Goal: Task Accomplishment & Management: Use online tool/utility

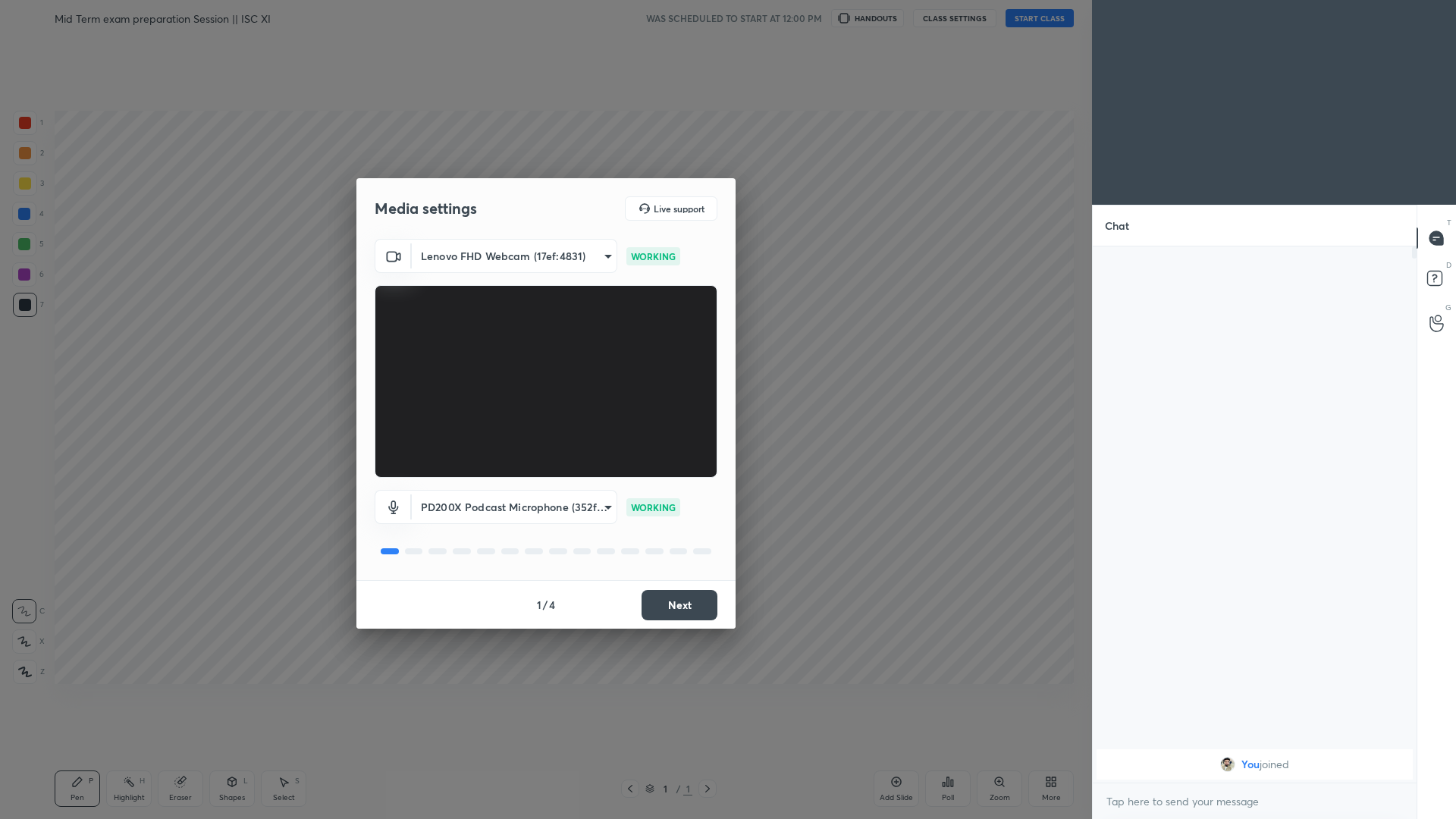
click at [544, 356] on button "Next" at bounding box center [679, 605] width 76 height 30
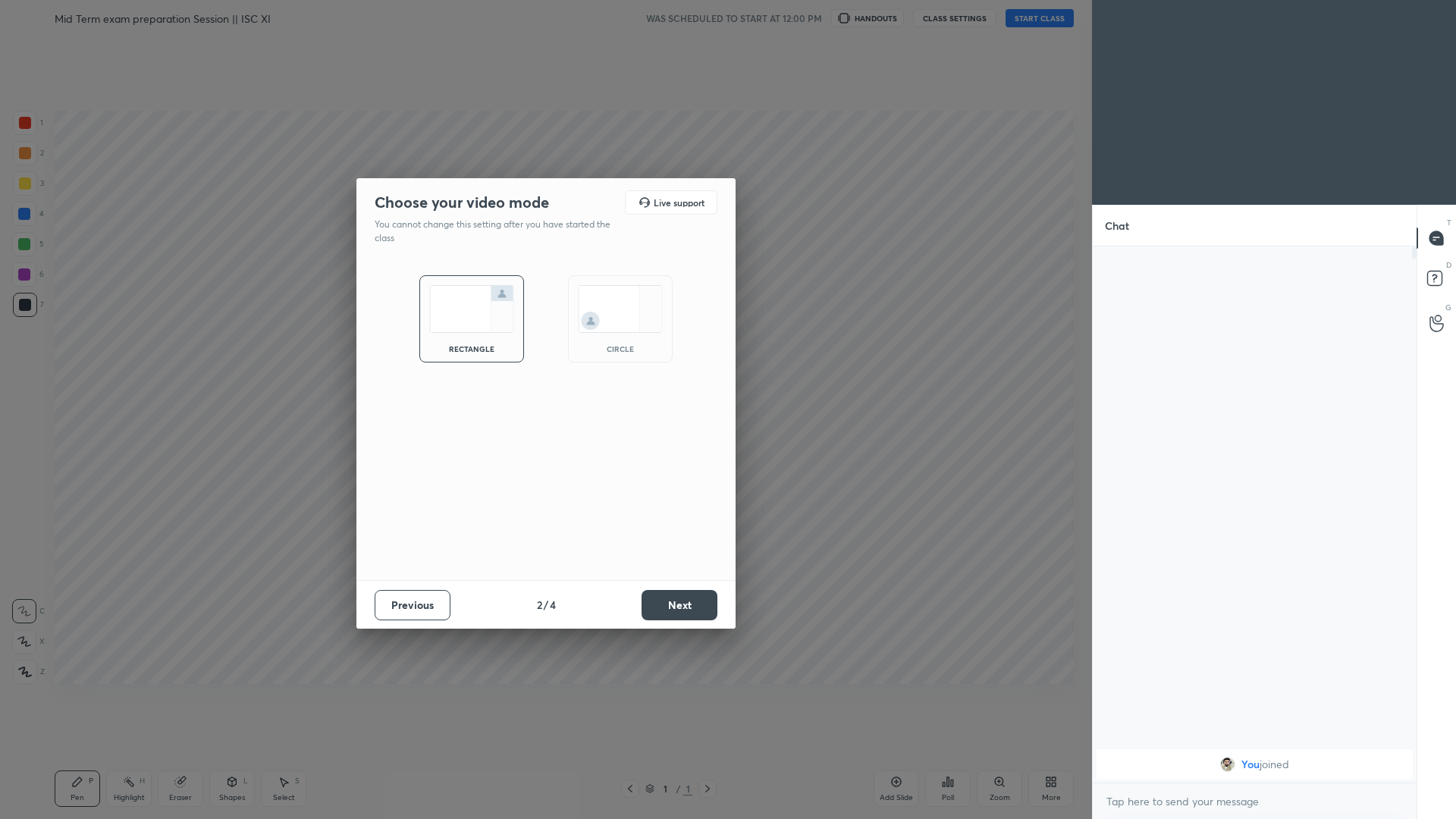
click at [544, 356] on button "Next" at bounding box center [679, 605] width 76 height 30
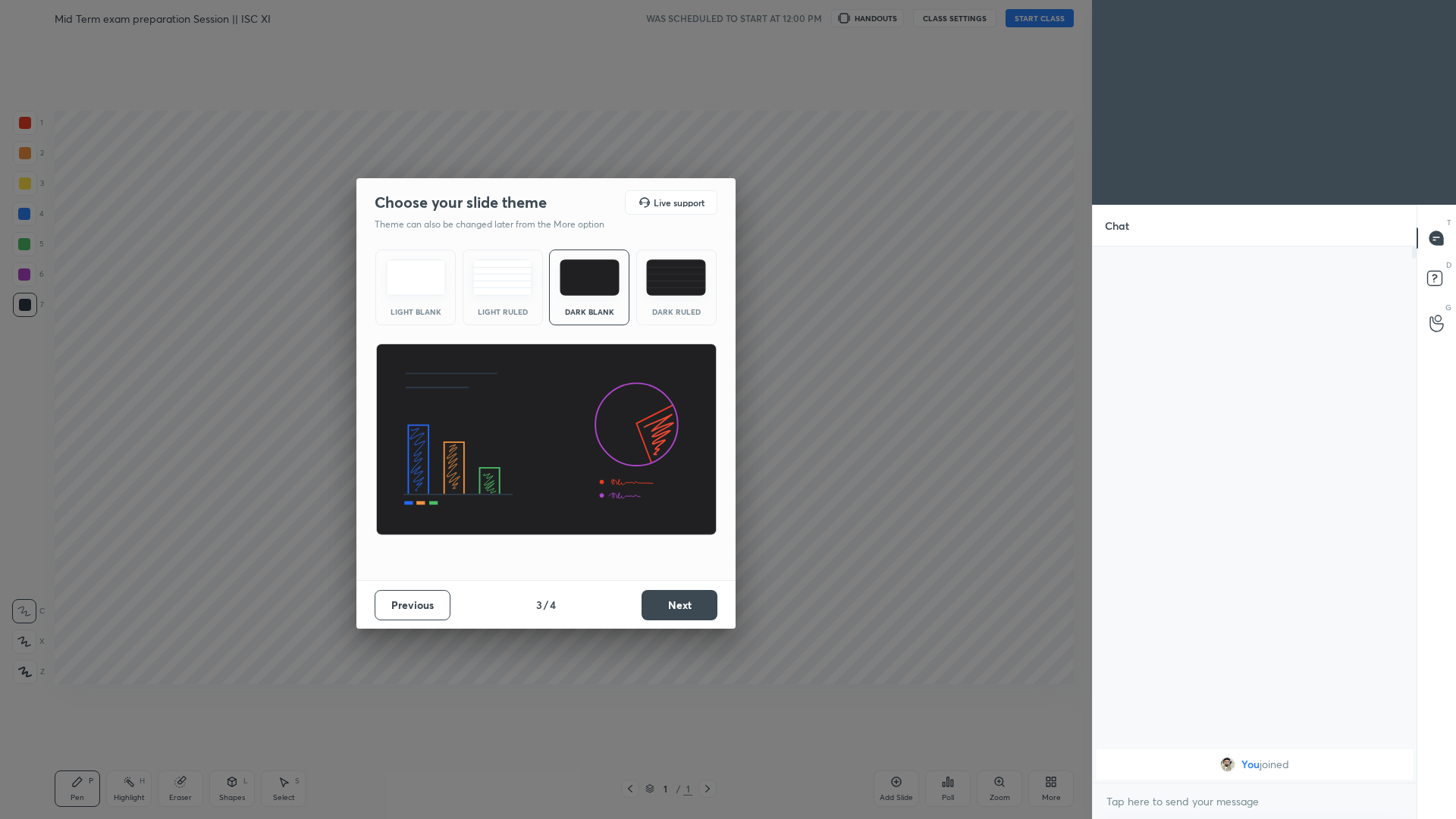
click at [544, 356] on button "Next" at bounding box center [679, 605] width 76 height 30
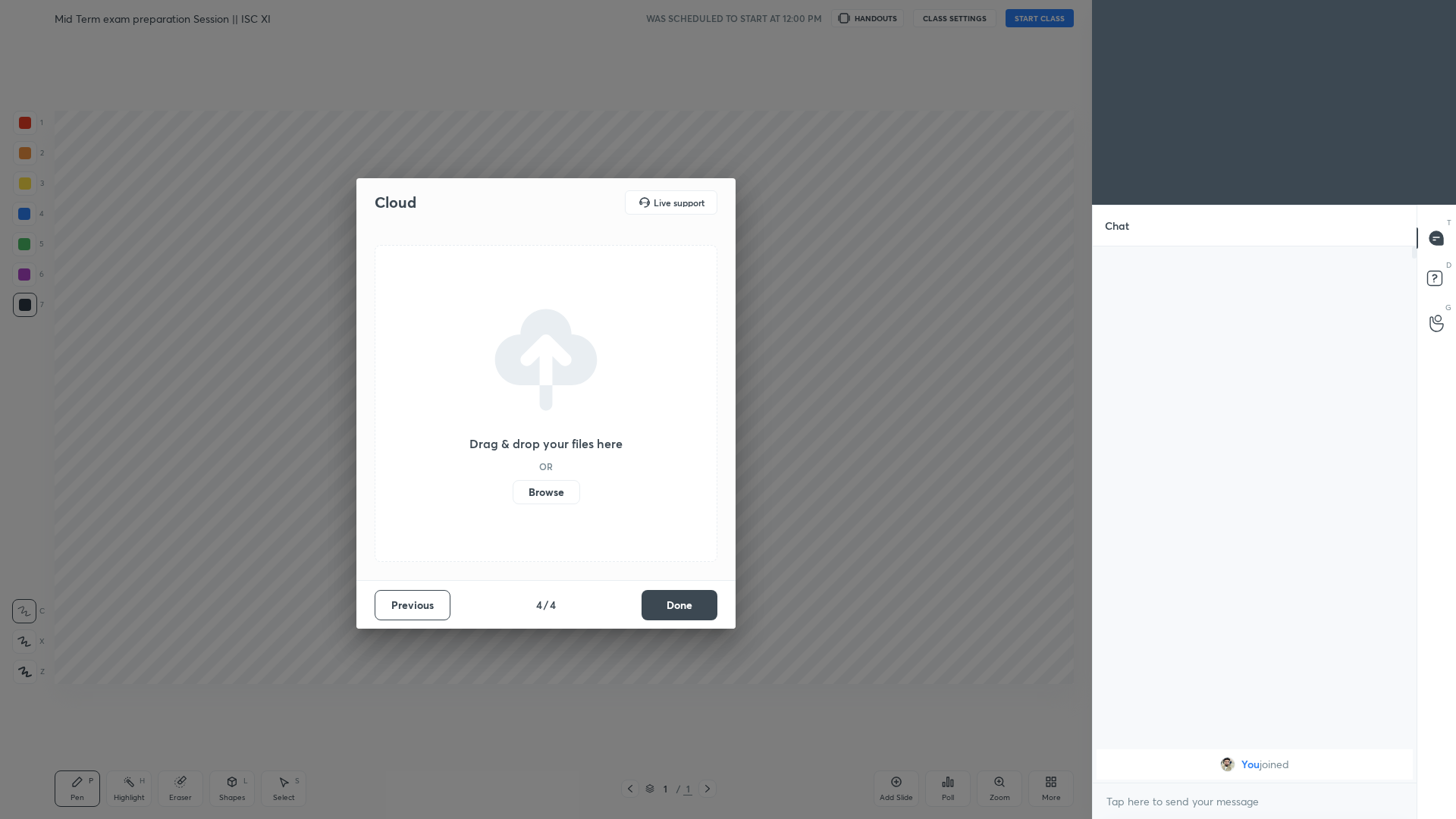
click at [544, 356] on button "Done" at bounding box center [679, 605] width 76 height 30
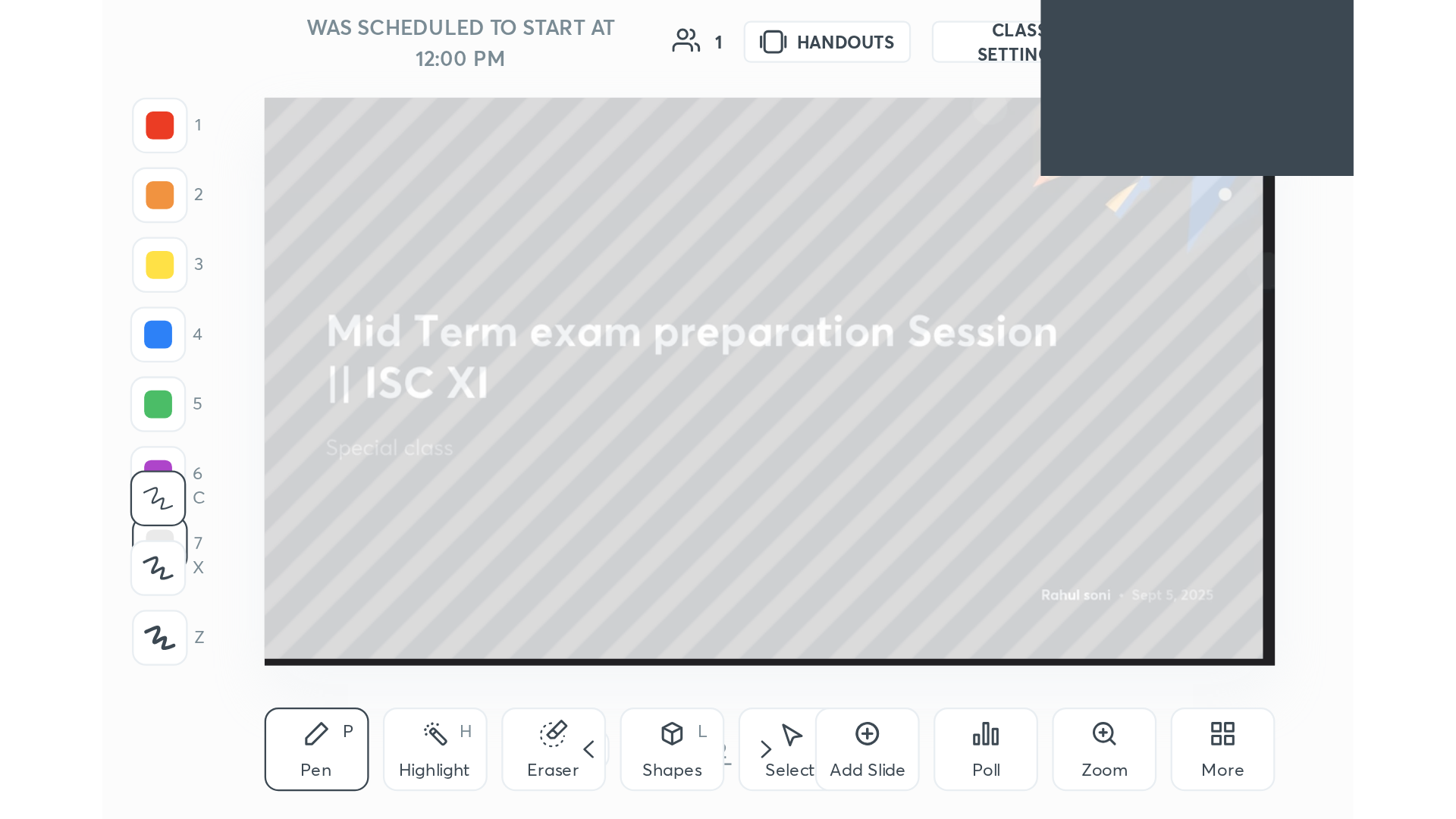
scroll to position [260, 484]
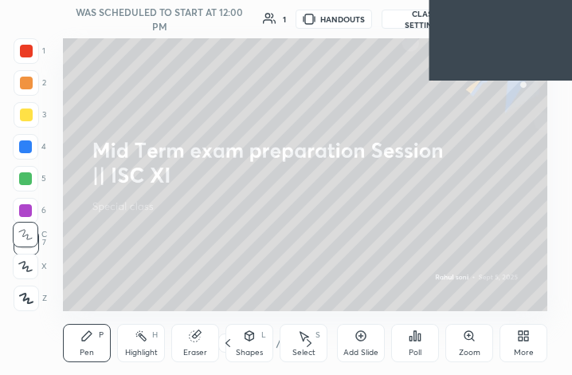
click at [522, 340] on icon at bounding box center [521, 338] width 4 height 4
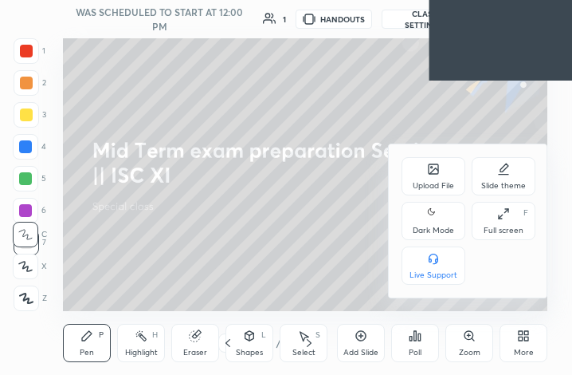
click at [510, 223] on div "Full screen F" at bounding box center [504, 221] width 64 height 38
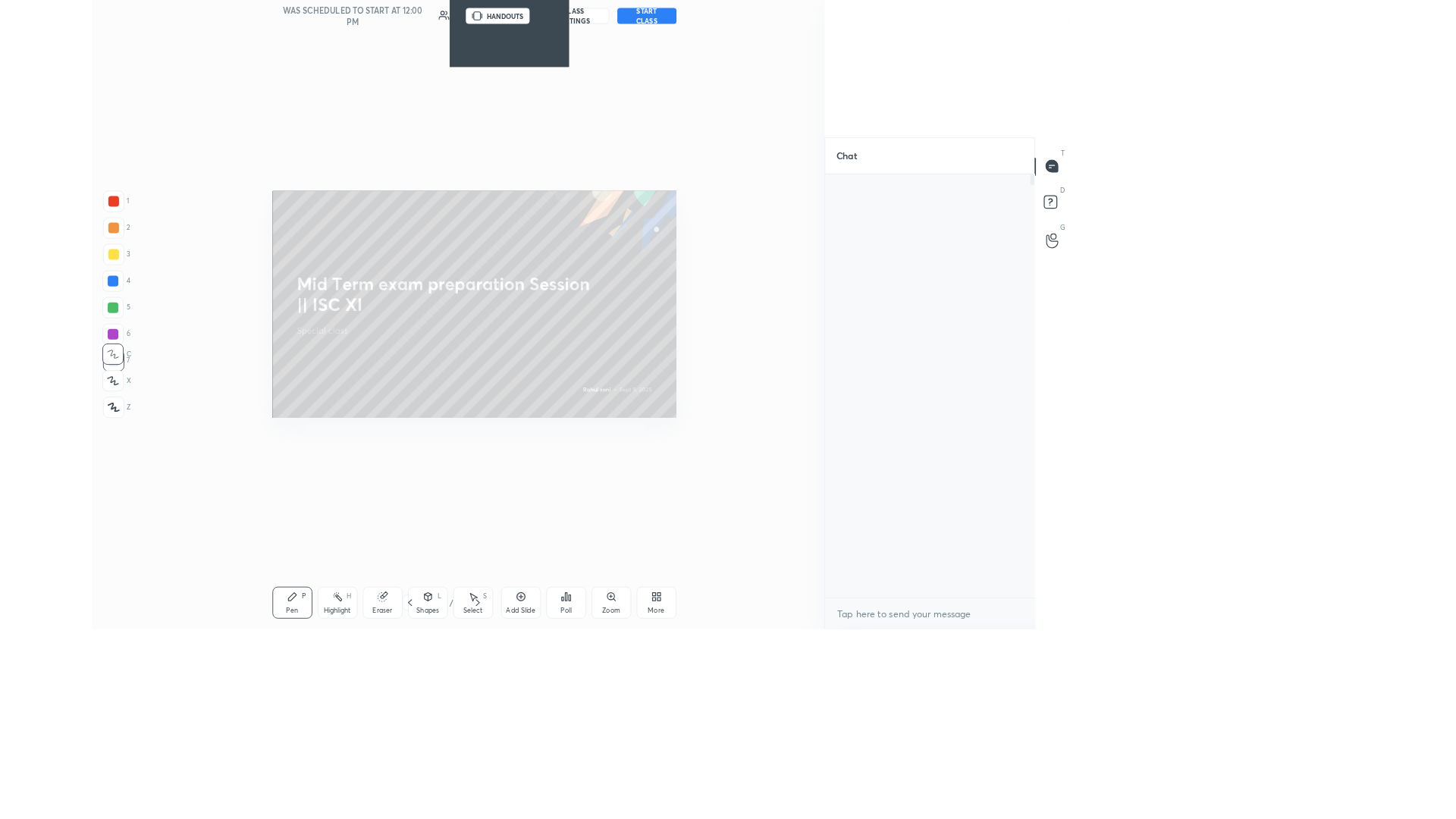
scroll to position [0, 0]
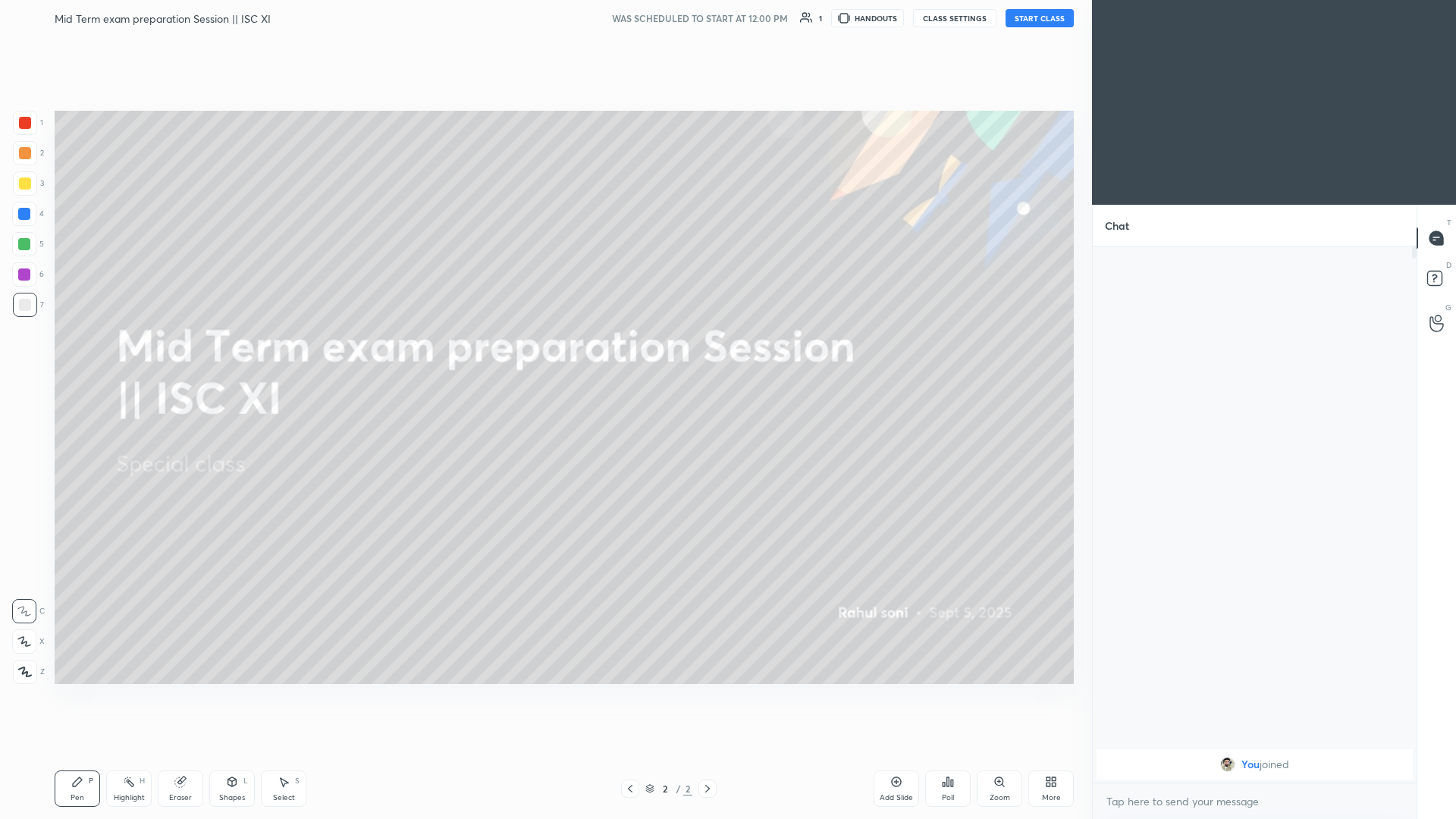
drag, startPoint x: 1031, startPoint y: 13, endPoint x: 1031, endPoint y: 742, distance: 729.0
click at [544, 13] on button "START CLASS" at bounding box center [1039, 18] width 68 height 18
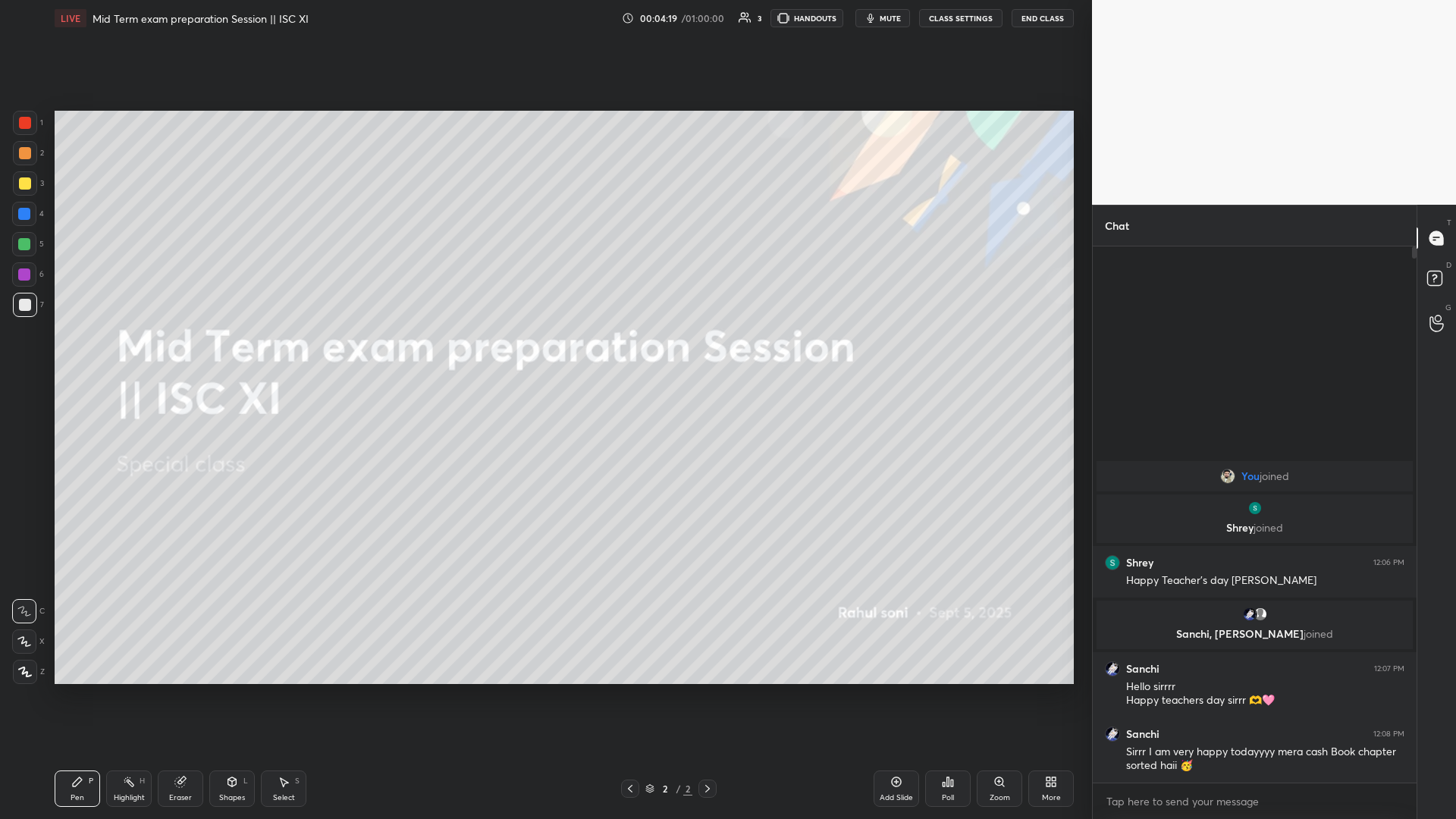
click at [30, 356] on icon at bounding box center [25, 672] width 13 height 10
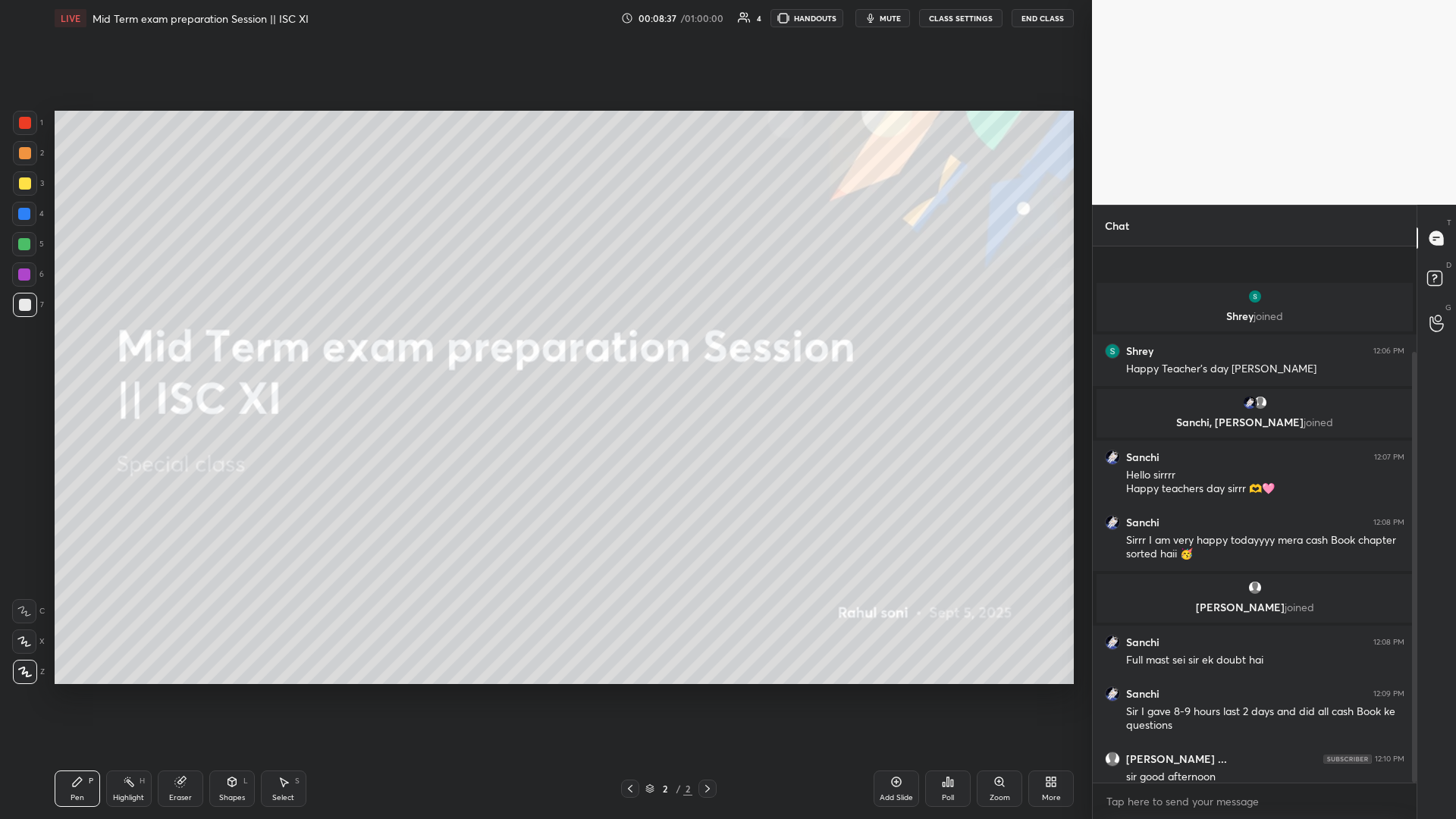
scroll to position [131, 0]
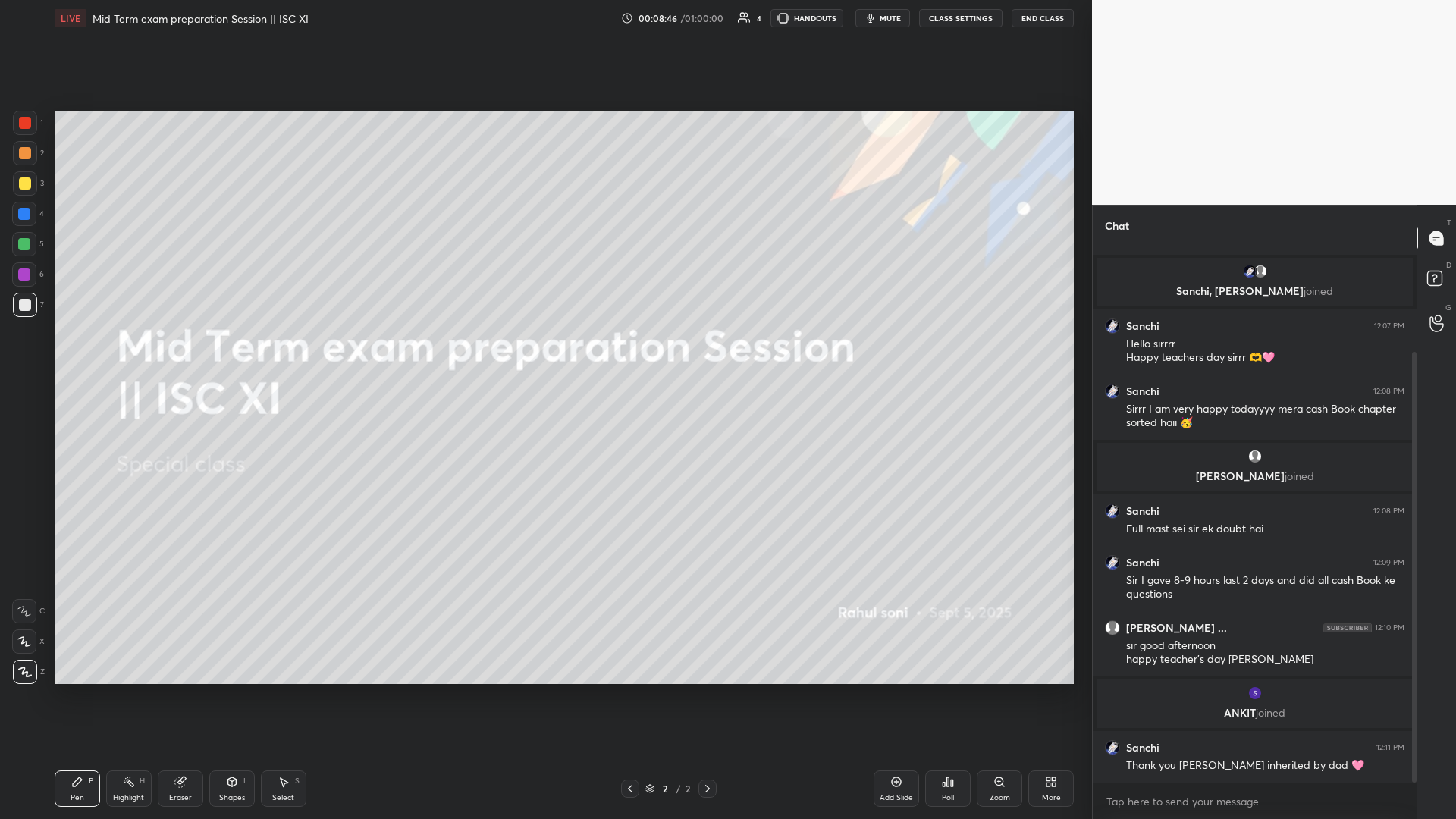
click at [544, 24] on button "mute" at bounding box center [882, 18] width 54 height 18
click at [544, 19] on span "unmute" at bounding box center [889, 18] width 32 height 10
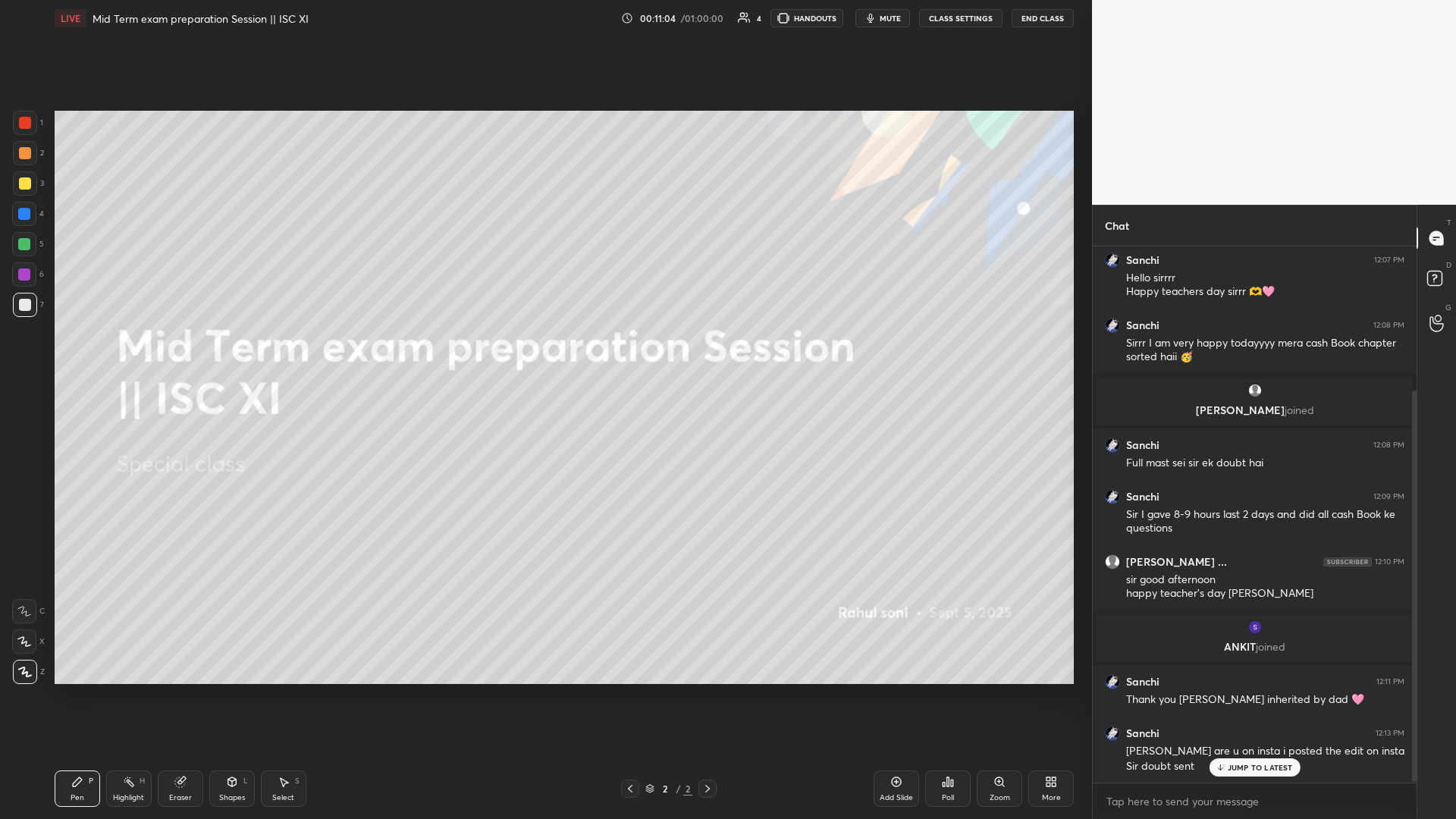
scroll to position [198, 0]
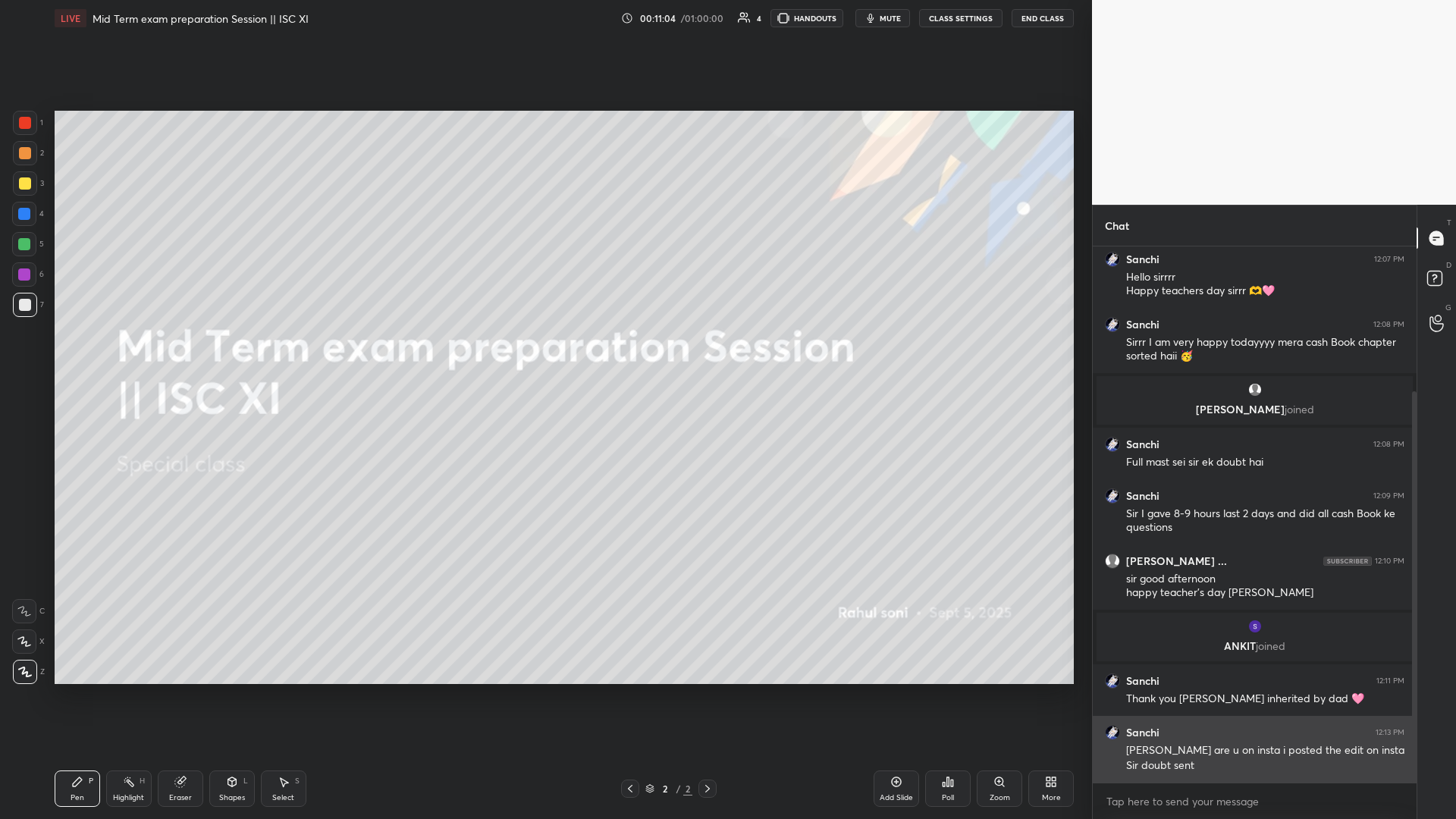
click at [544, 356] on div "[PERSON_NAME] are u on insta i posted the edit on insta" at bounding box center [1265, 751] width 279 height 15
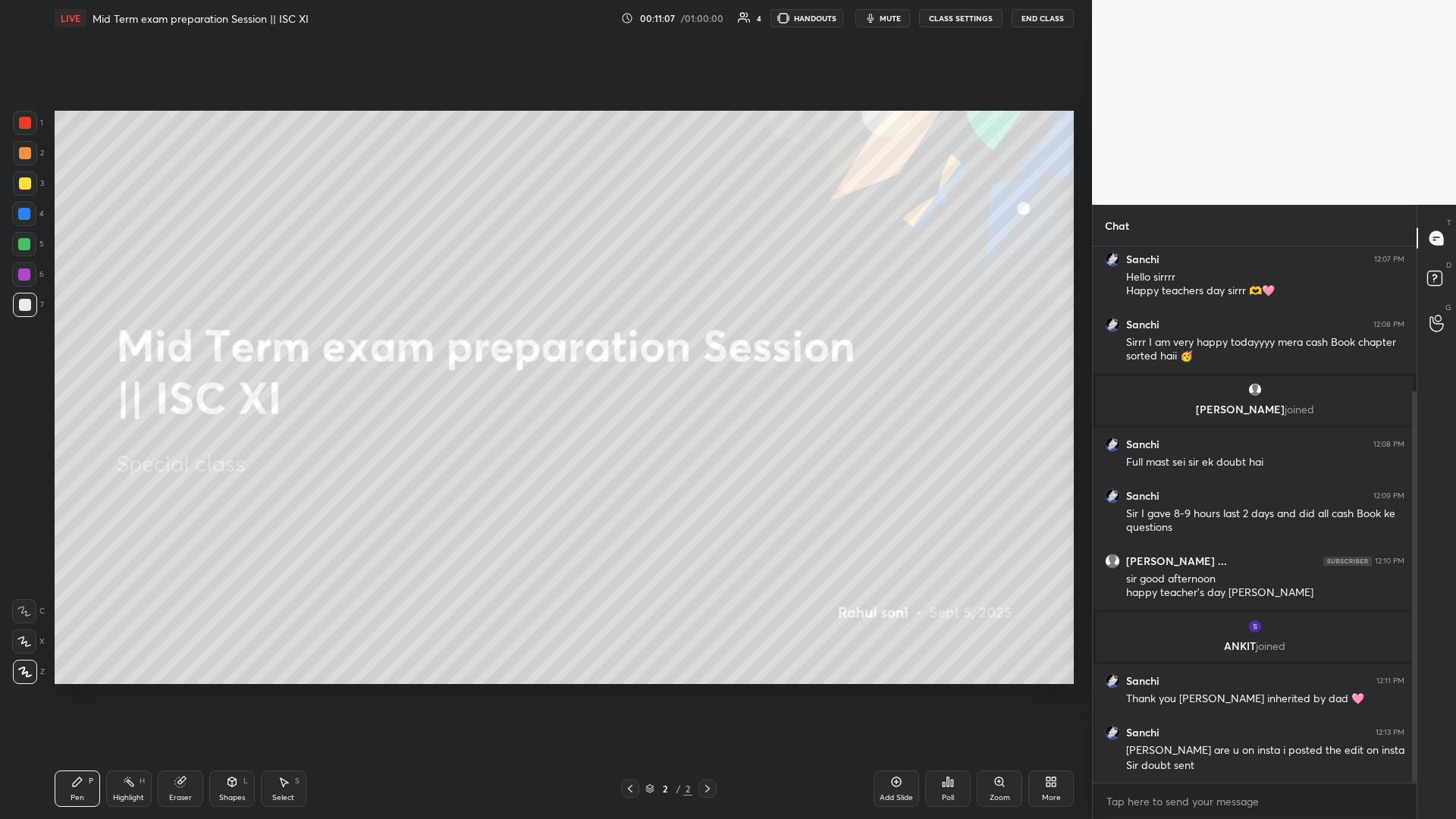
click at [544, 356] on icon at bounding box center [1054, 785] width 4 height 4
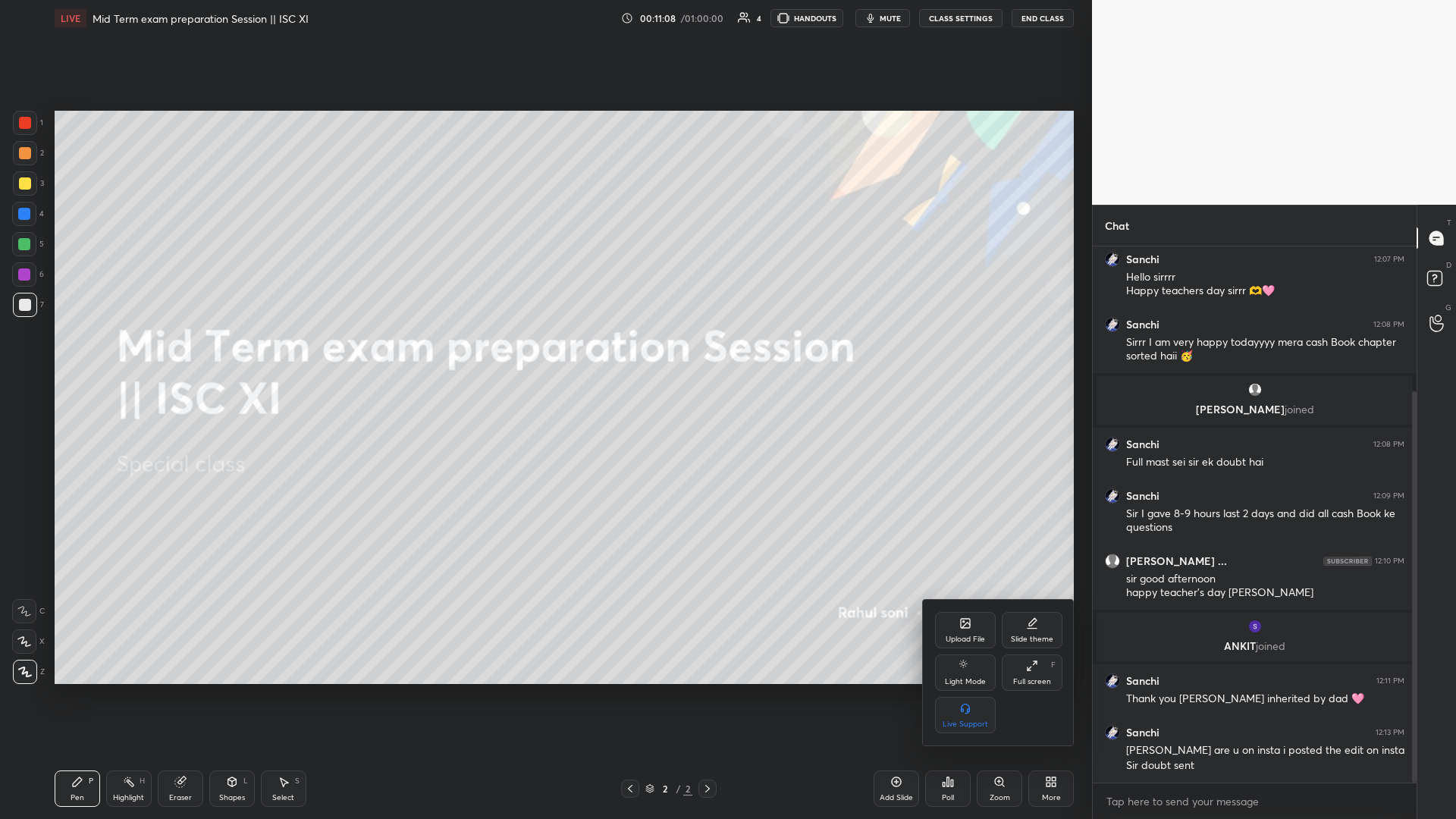
click at [544, 356] on div at bounding box center [728, 409] width 1456 height 819
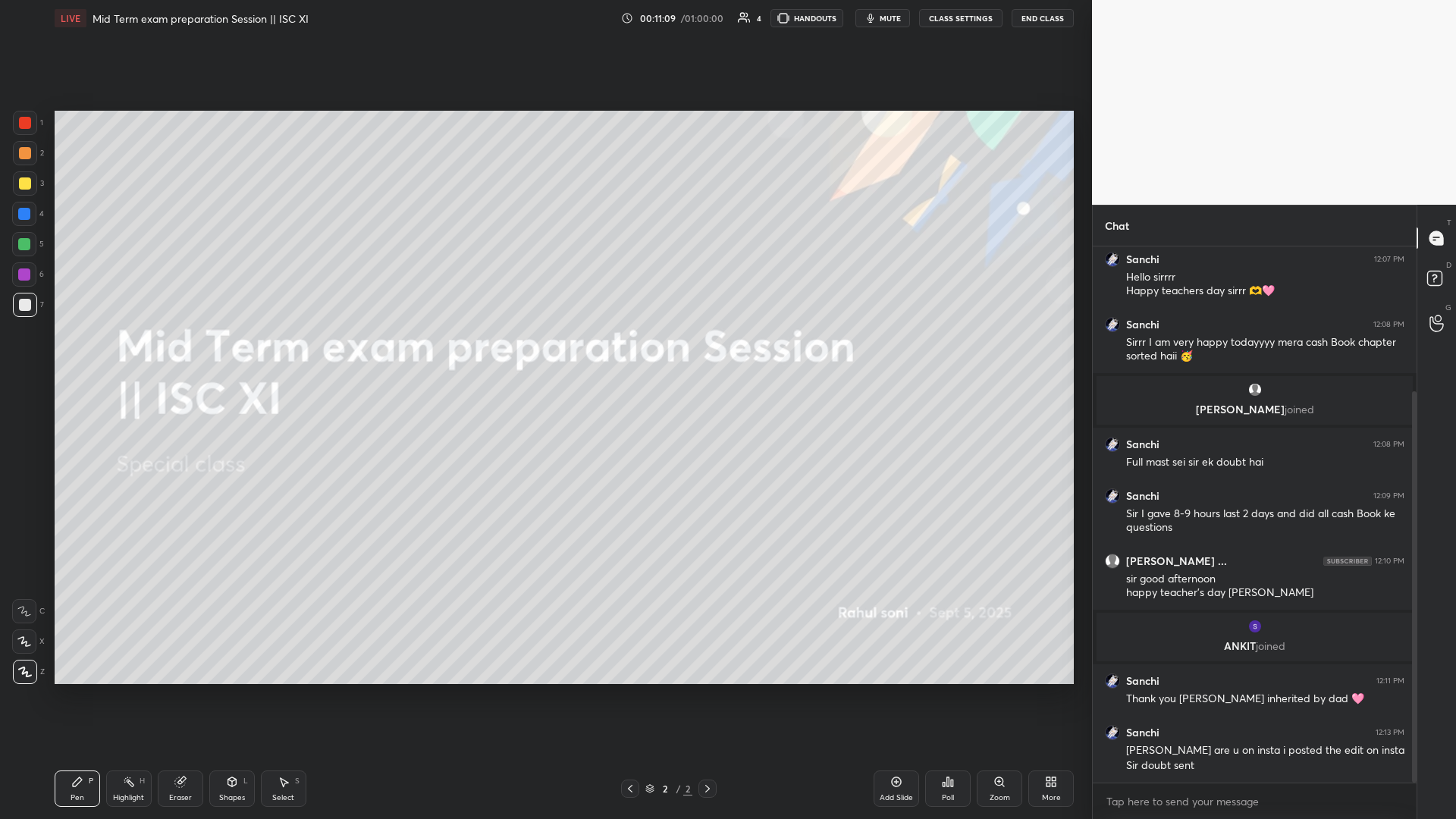
click at [544, 356] on div "Add Slide" at bounding box center [896, 789] width 46 height 36
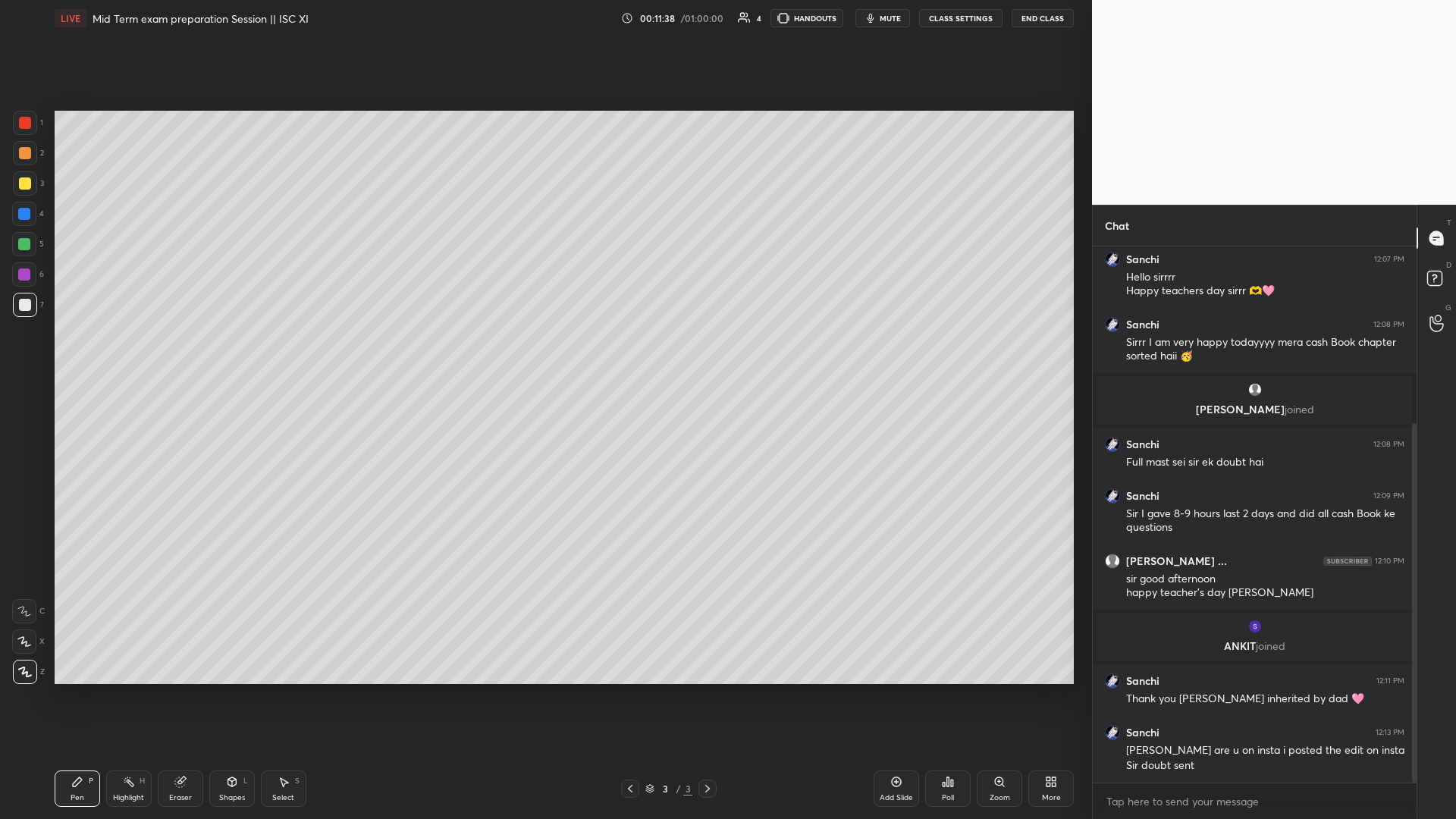
scroll to position [263, 0]
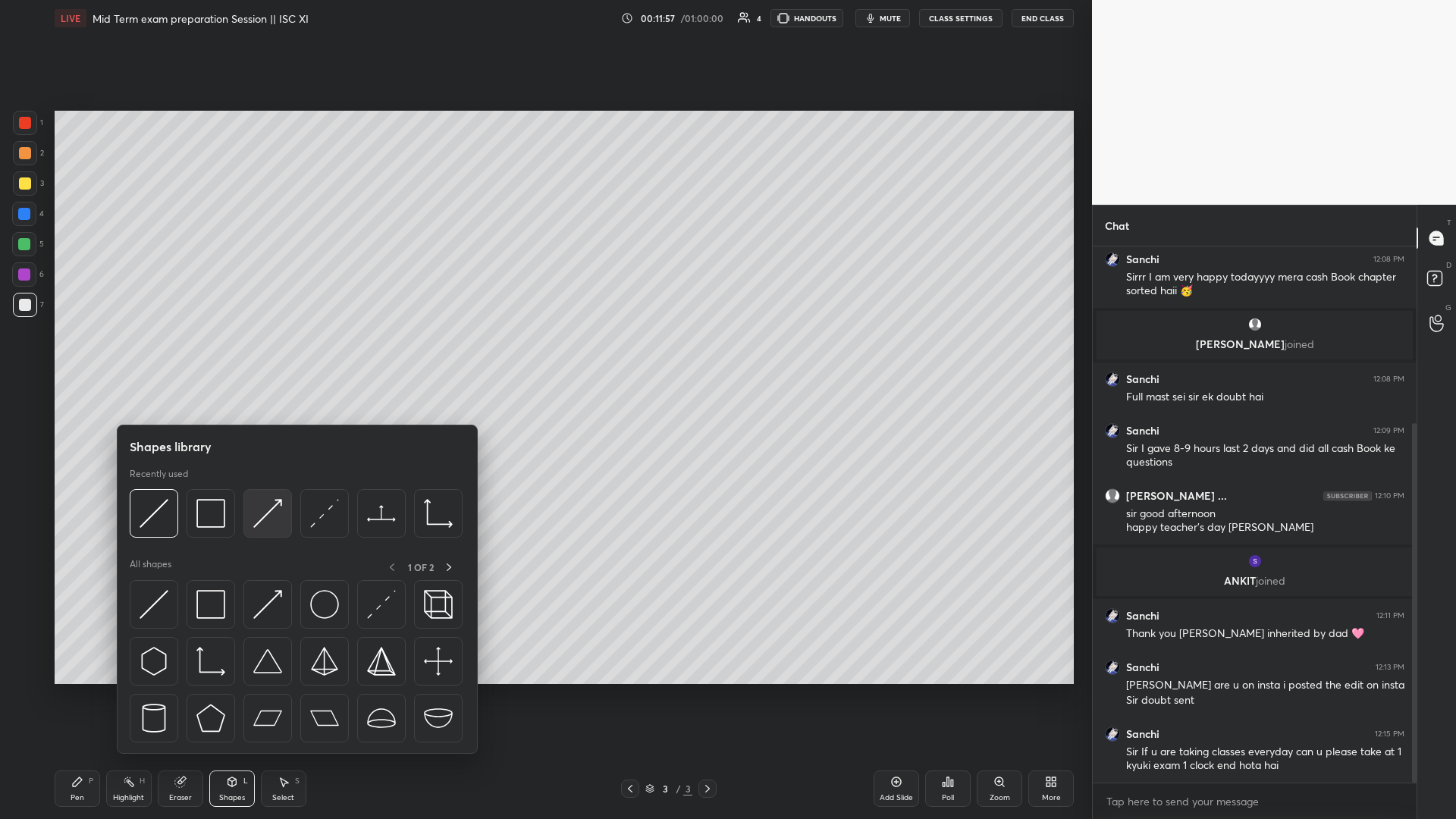
click at [254, 356] on img at bounding box center [267, 514] width 29 height 29
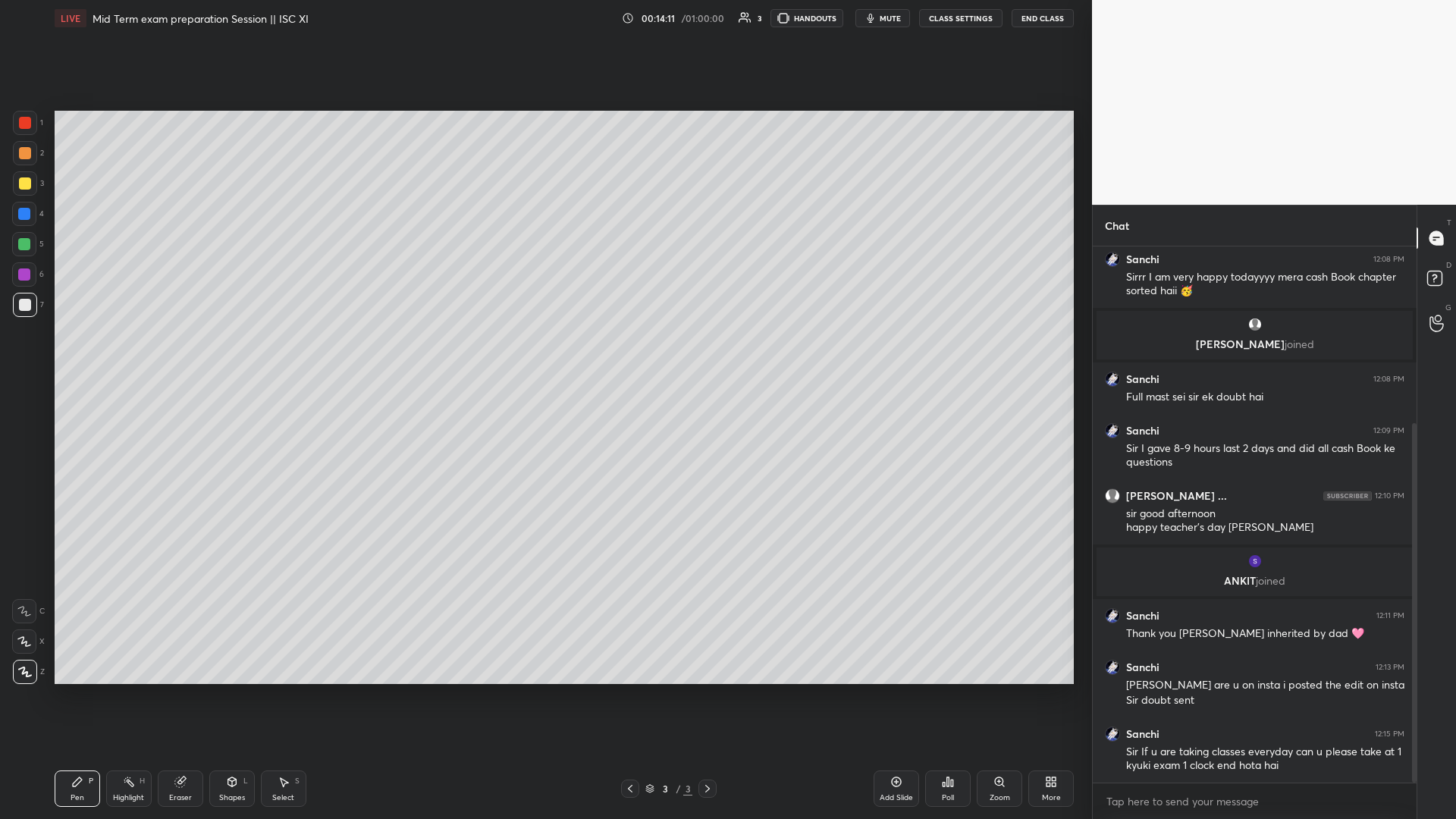
scroll to position [315, 0]
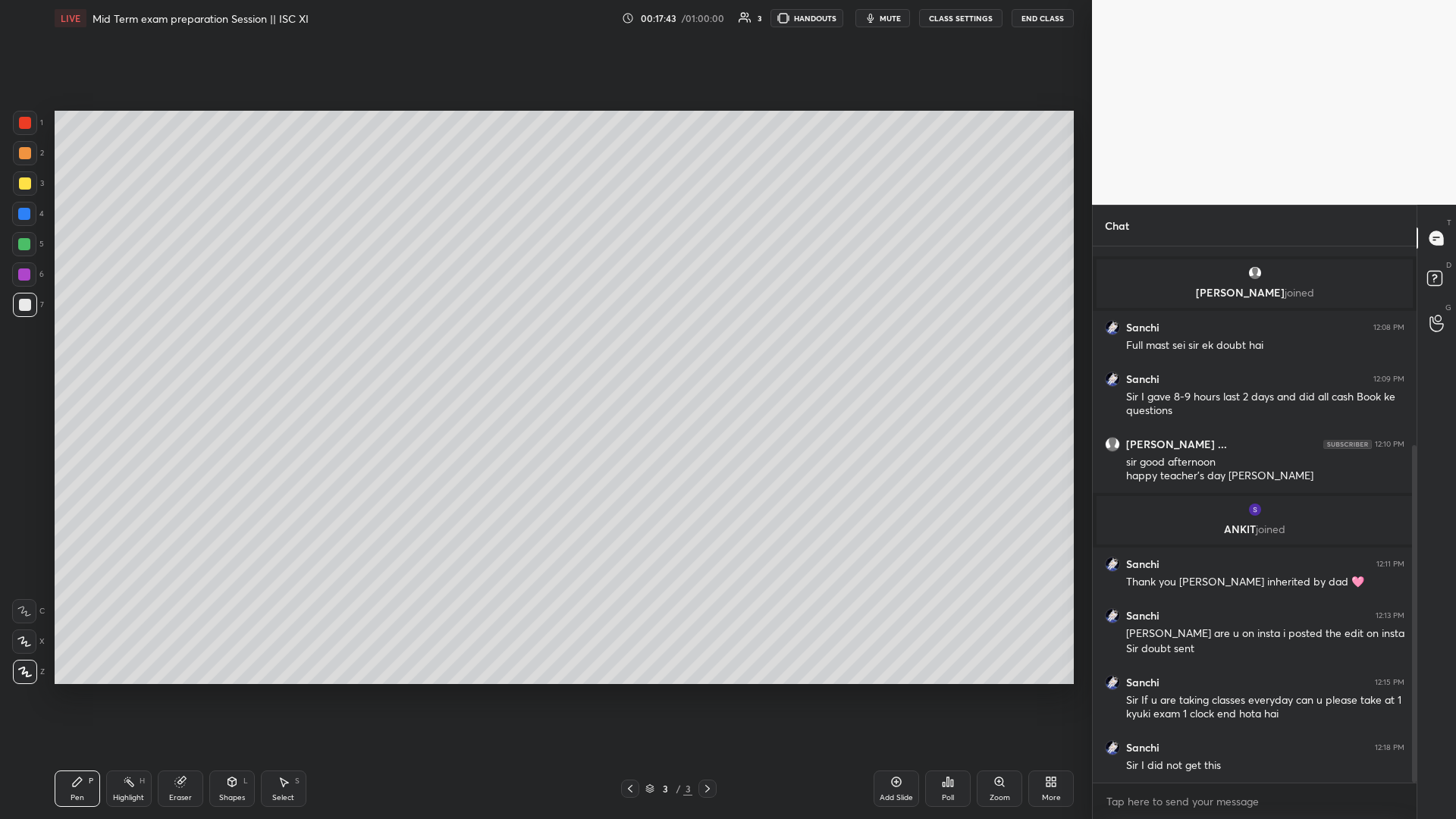
click at [544, 356] on icon at bounding box center [896, 781] width 12 height 12
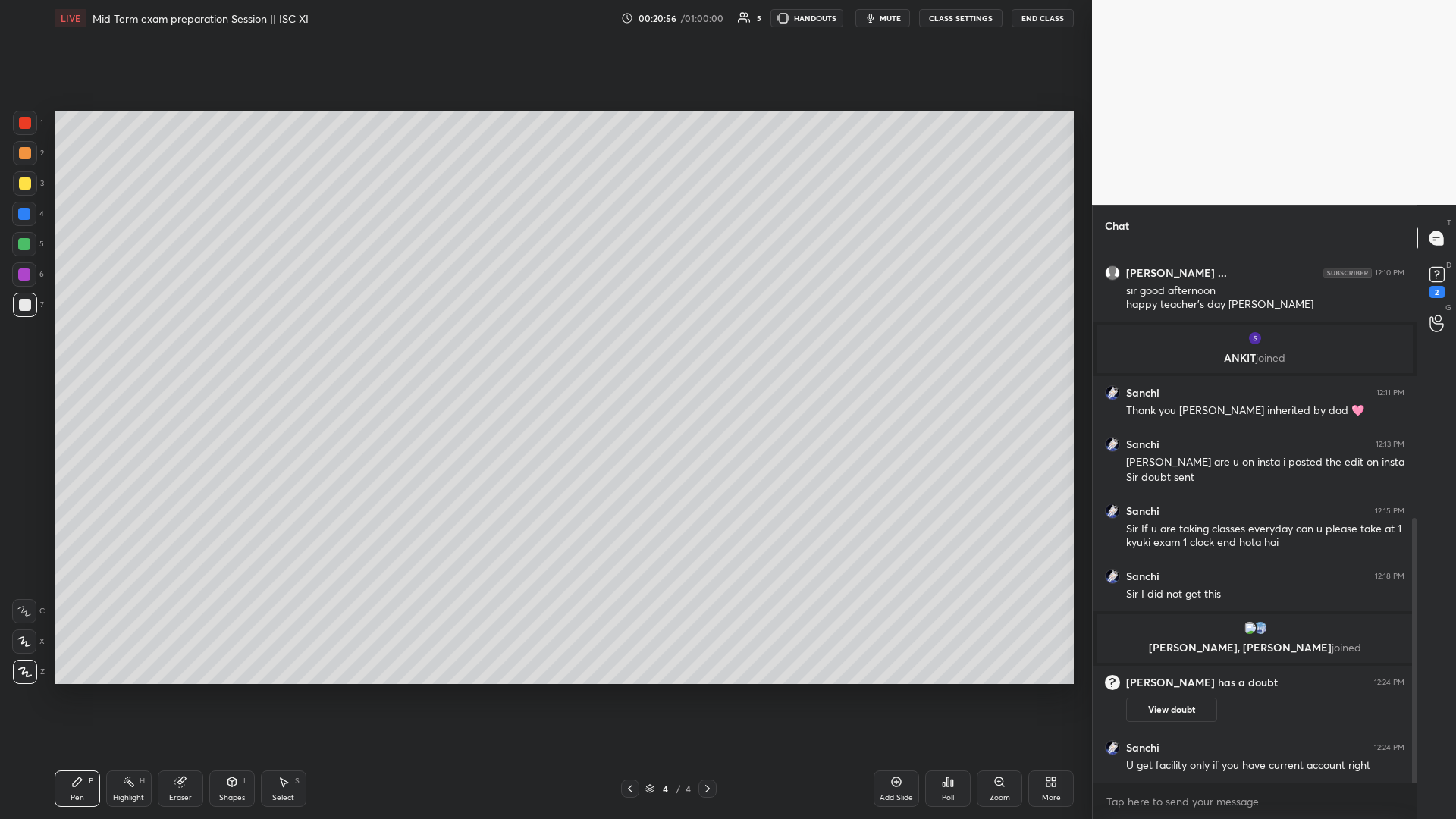
scroll to position [552, 0]
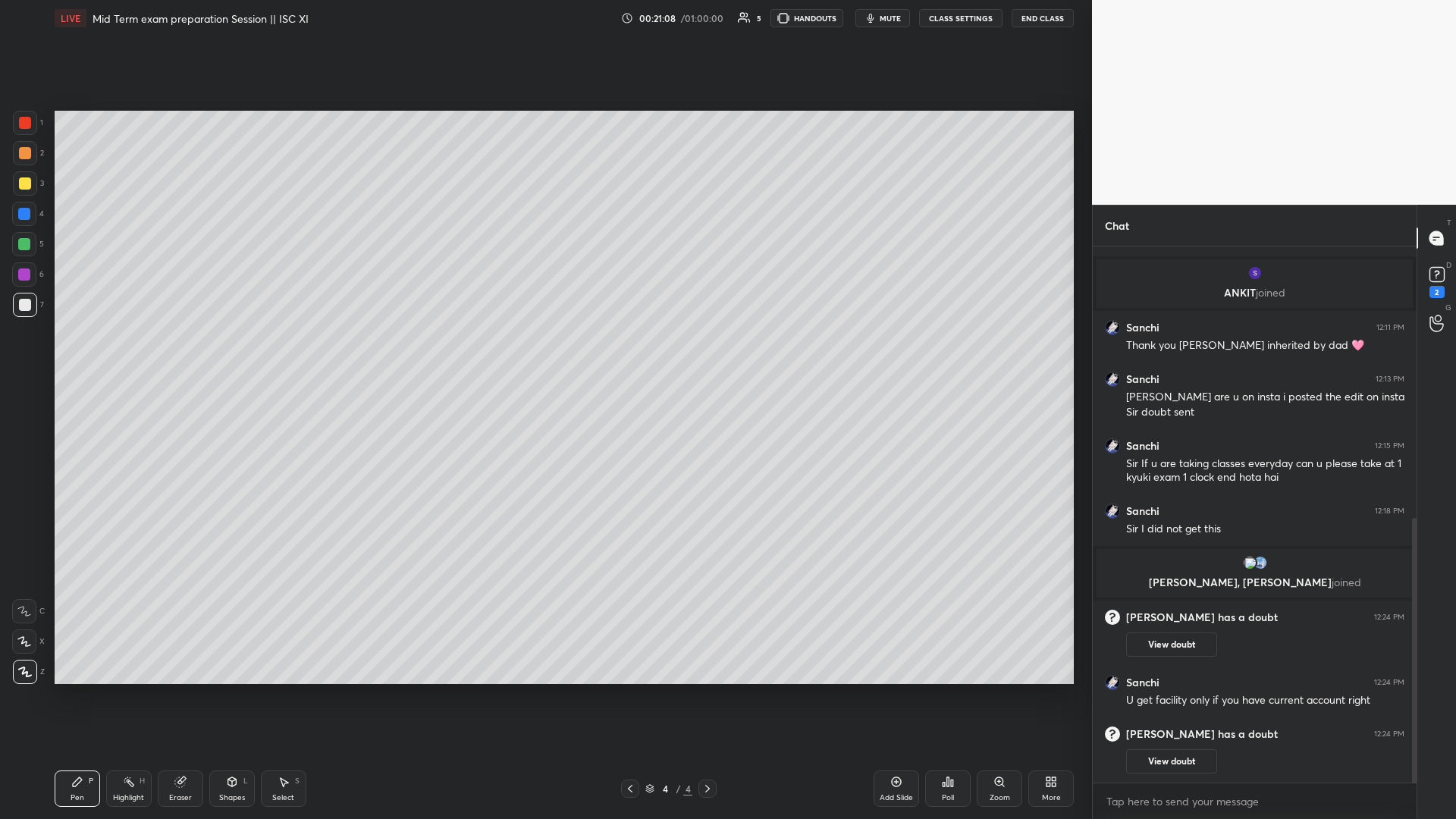
click at [544, 356] on div "Add Slide" at bounding box center [896, 798] width 33 height 8
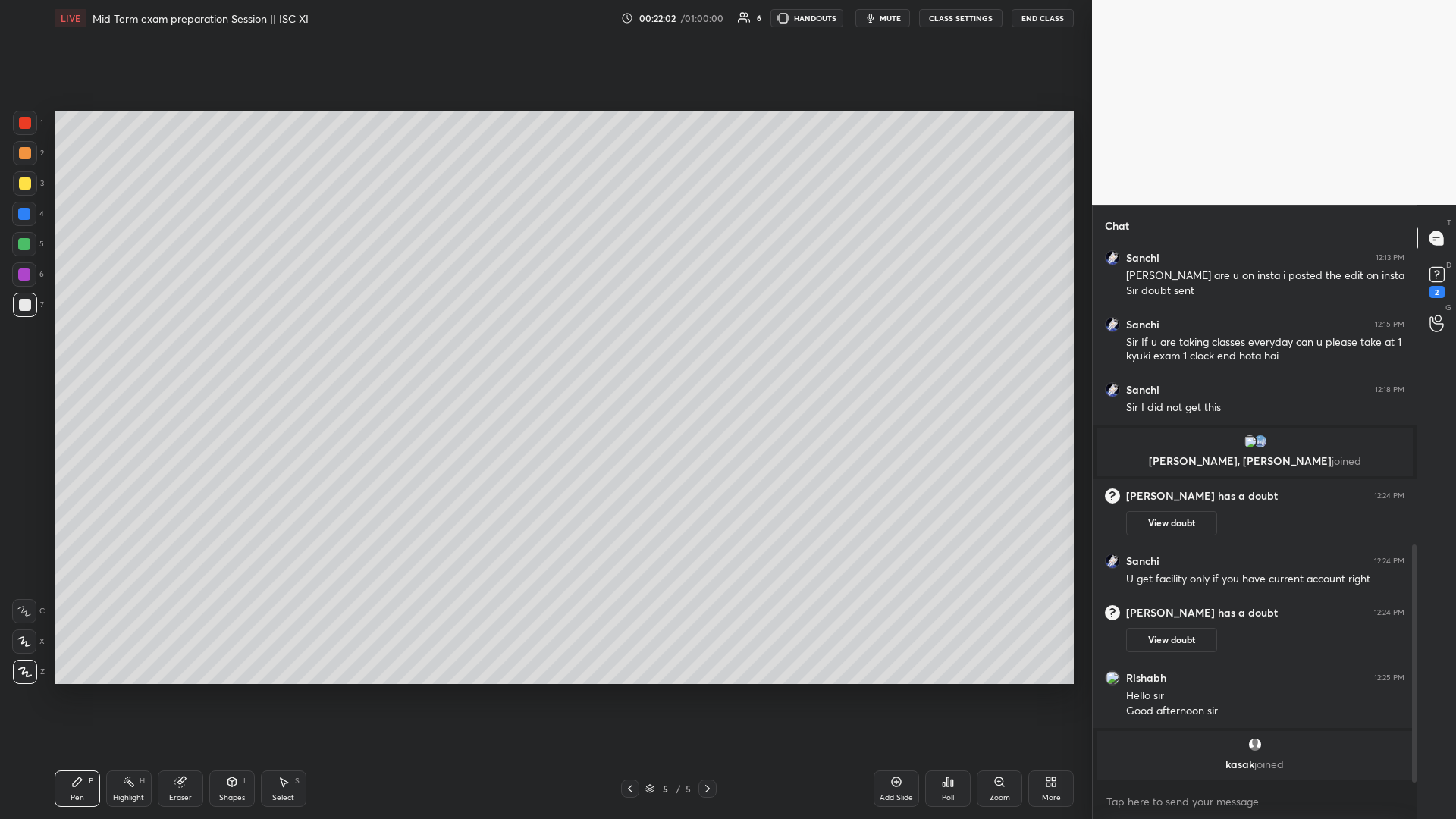
scroll to position [724, 0]
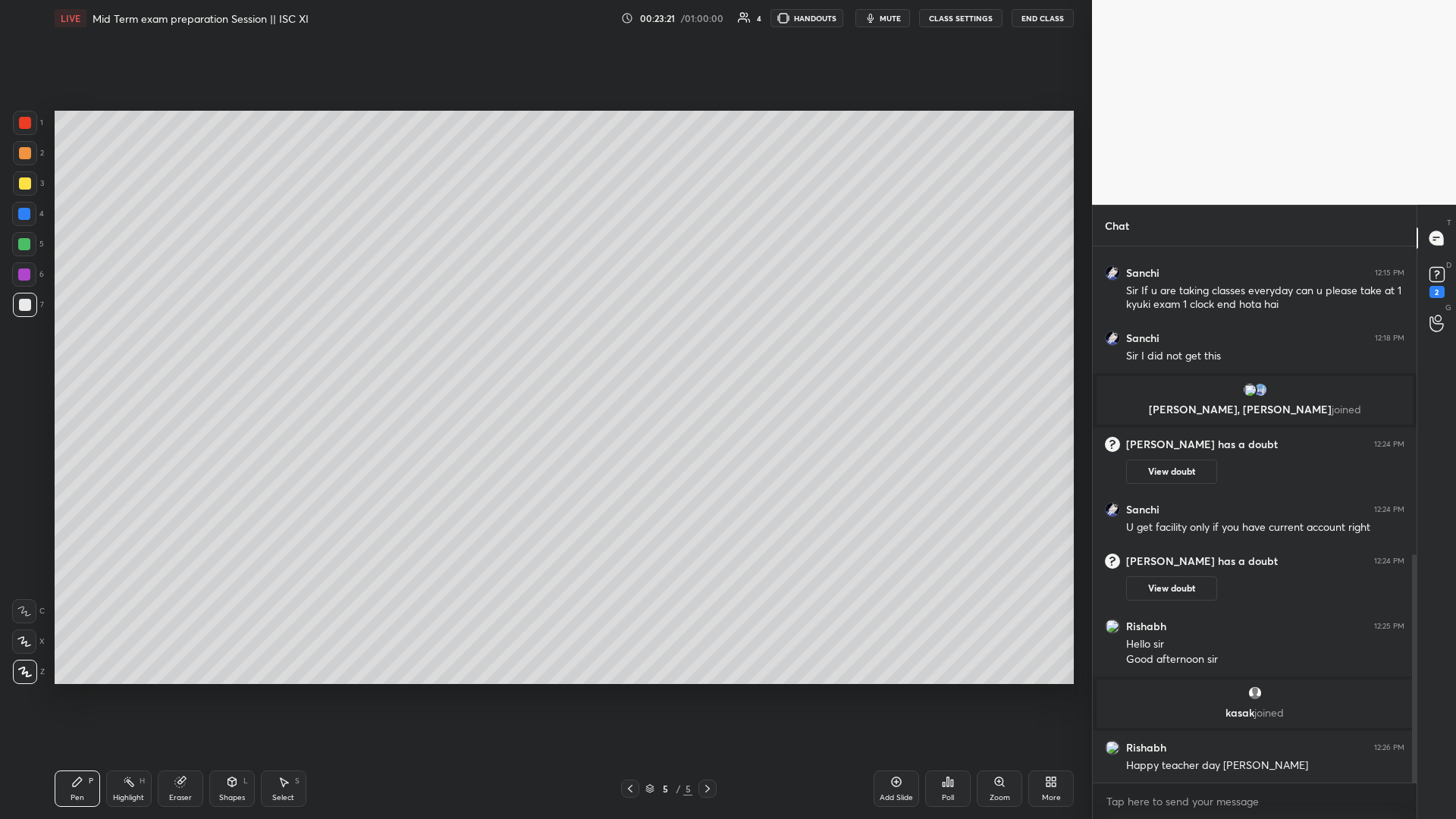
click at [544, 356] on div "Add Slide" at bounding box center [896, 789] width 46 height 36
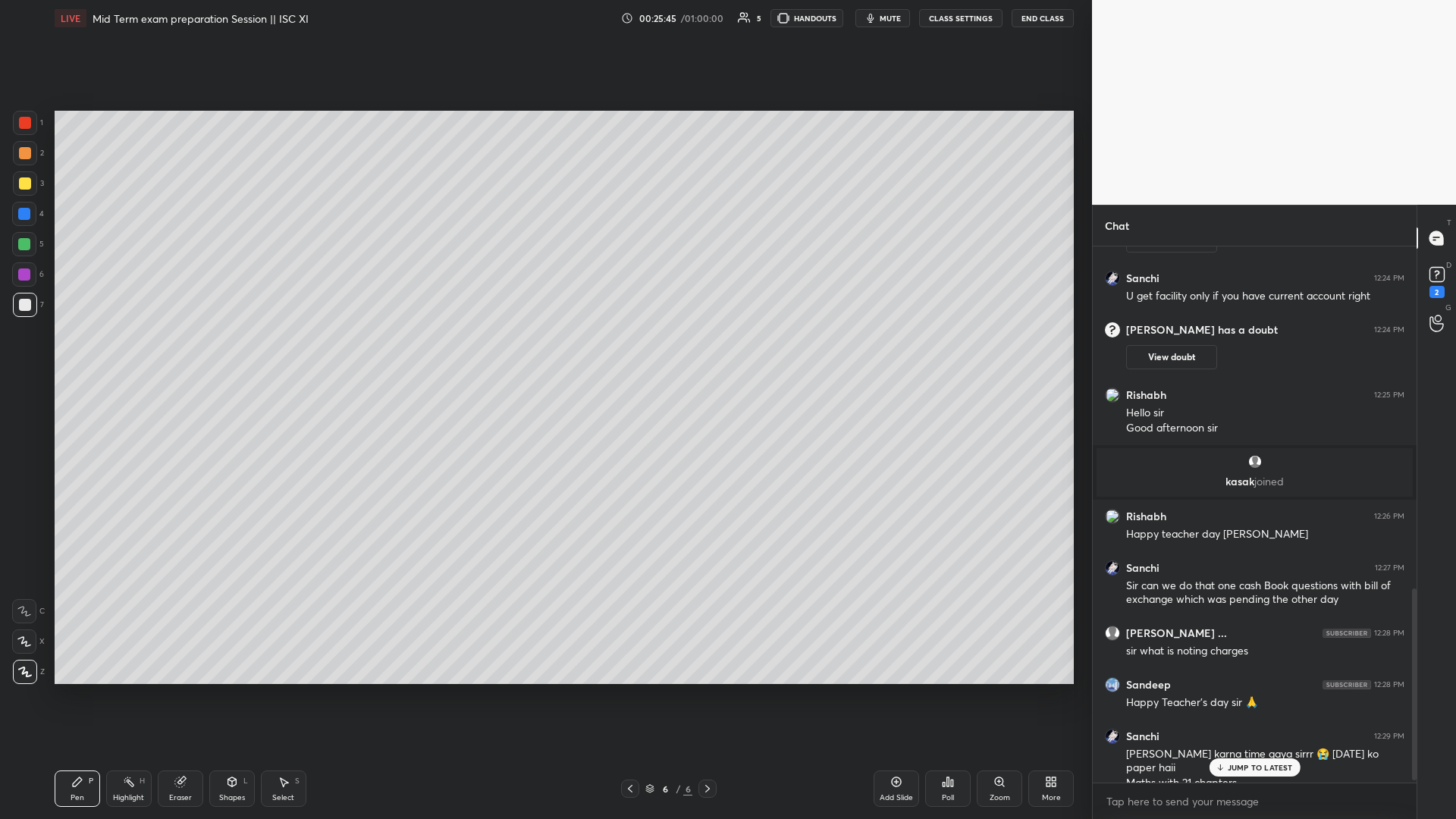
scroll to position [953, 0]
click at [544, 266] on icon at bounding box center [1437, 275] width 23 height 23
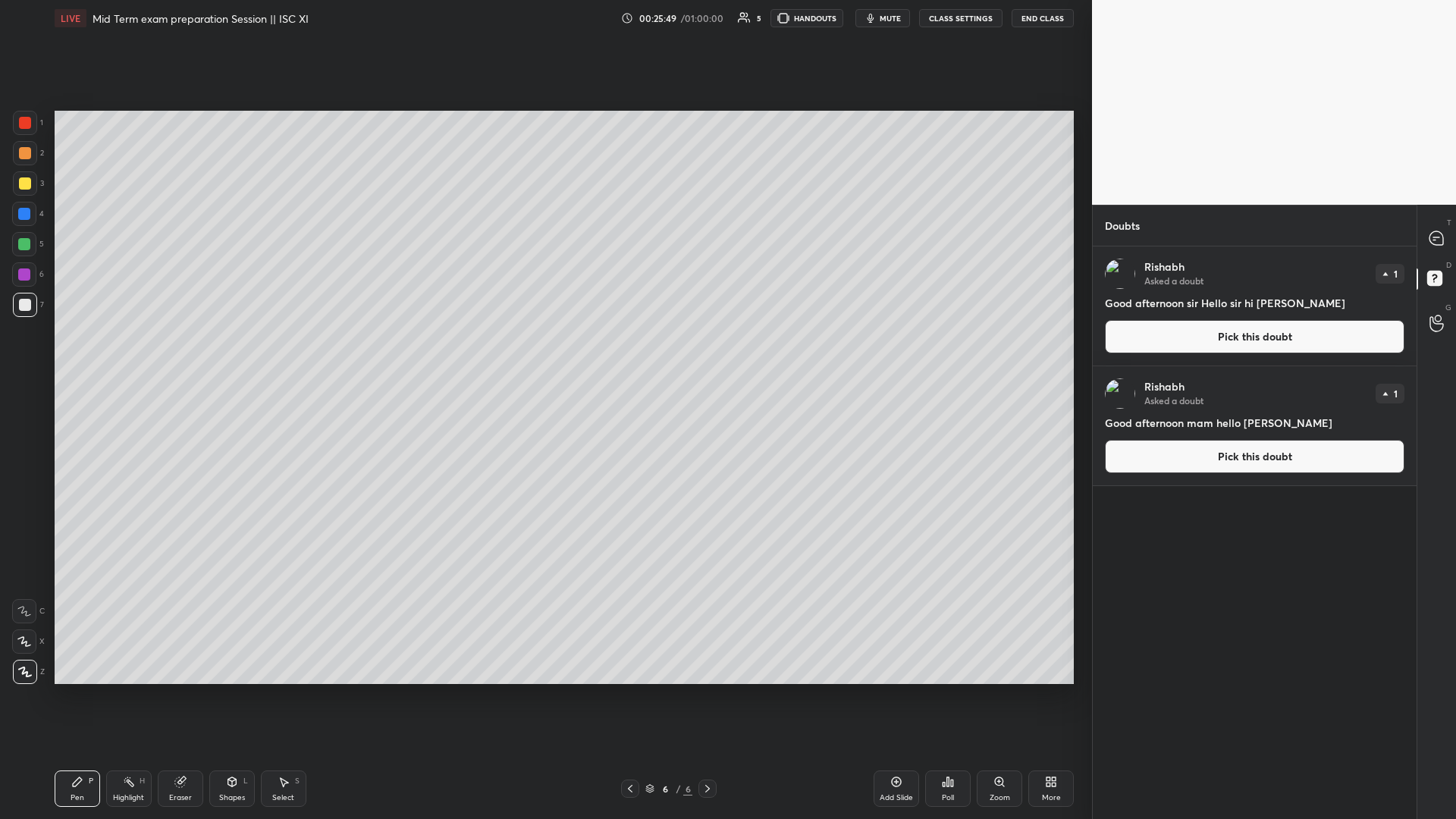
click at [544, 344] on button "Pick this doubt" at bounding box center [1253, 336] width 300 height 33
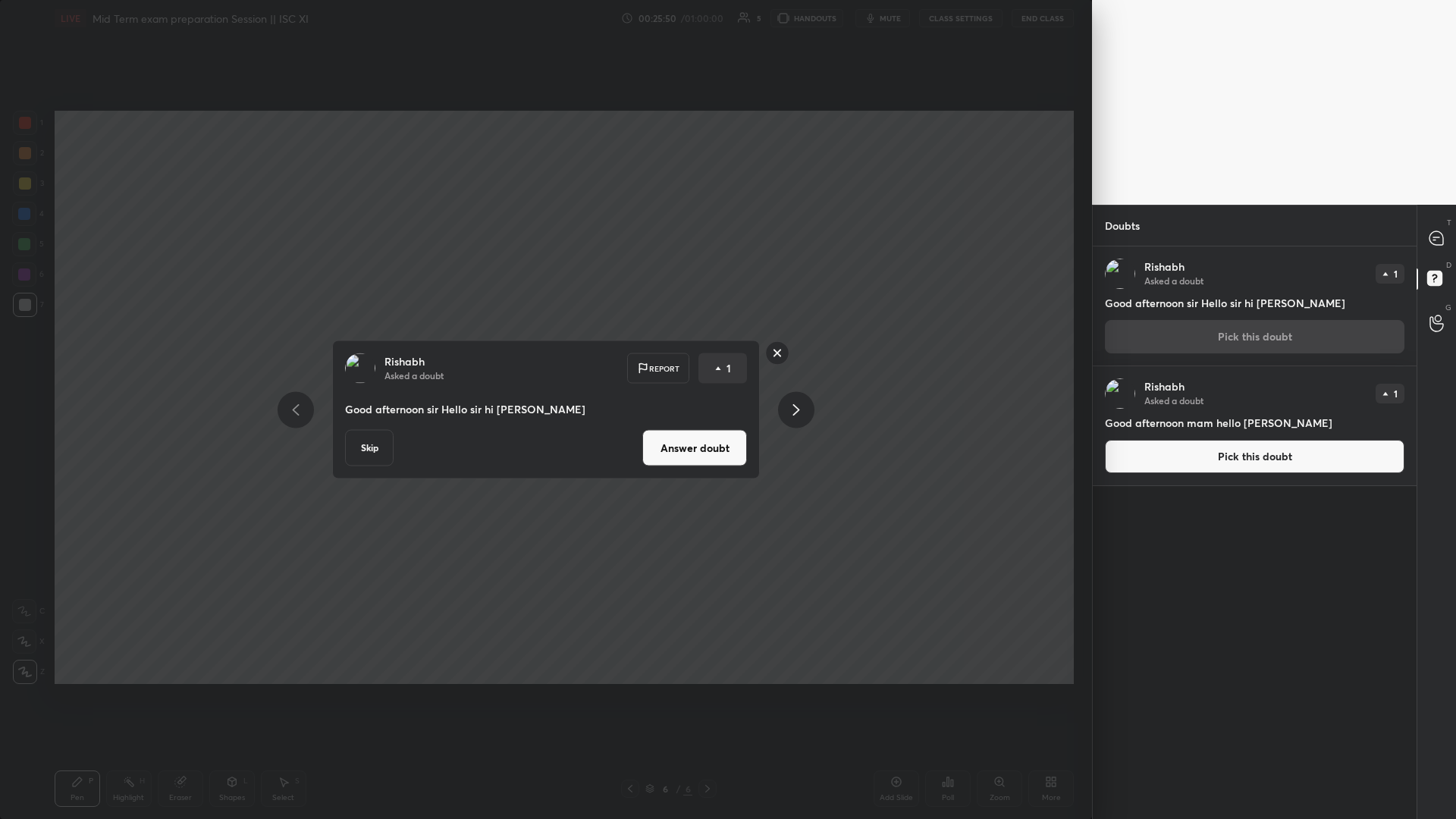
click at [362, 356] on button "Skip" at bounding box center [369, 448] width 49 height 36
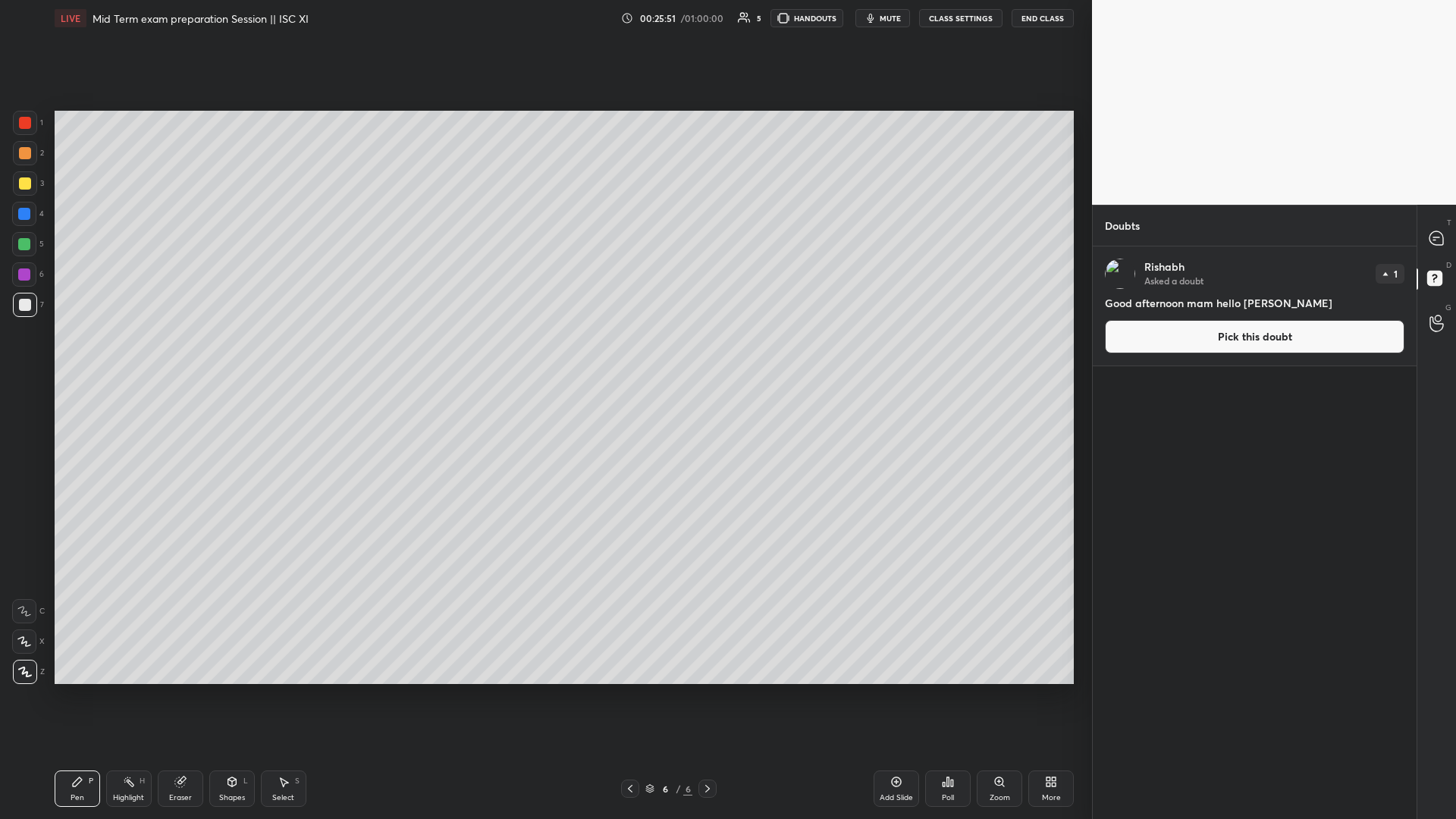
click at [544, 331] on button "Pick this doubt" at bounding box center [1253, 336] width 300 height 33
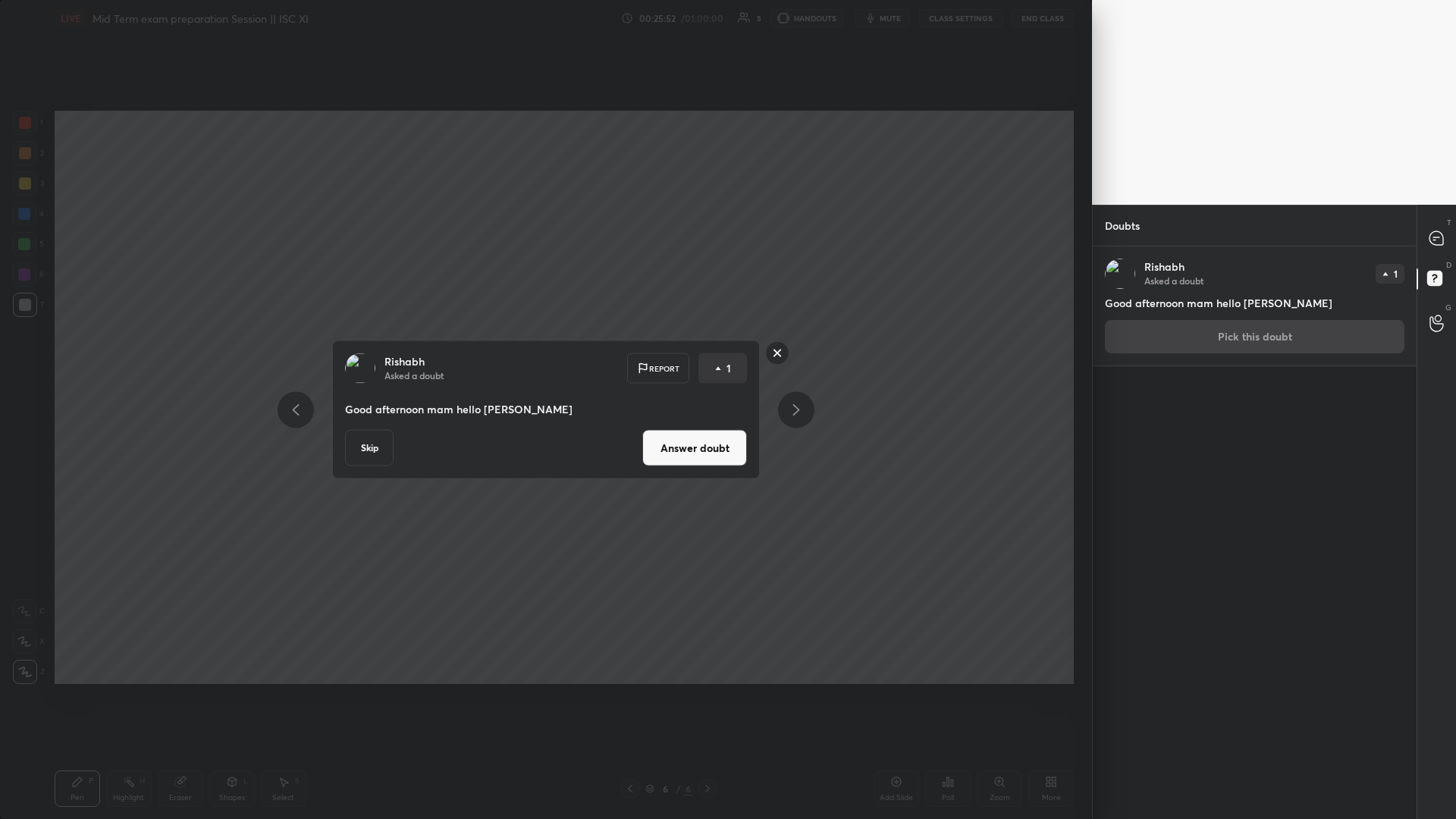
click at [365, 356] on button "Skip" at bounding box center [369, 448] width 49 height 36
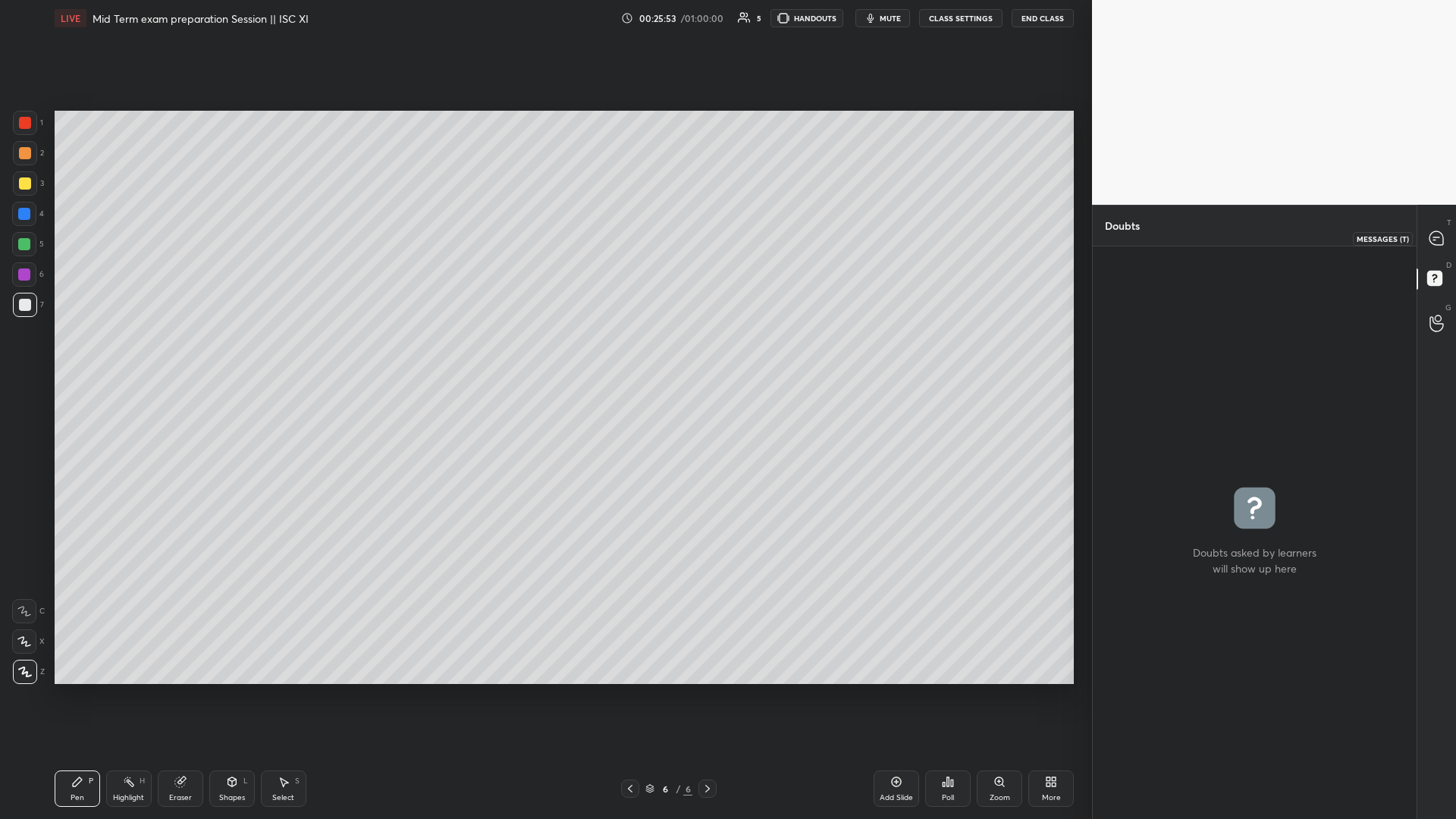
click at [544, 244] on div at bounding box center [1437, 238] width 30 height 28
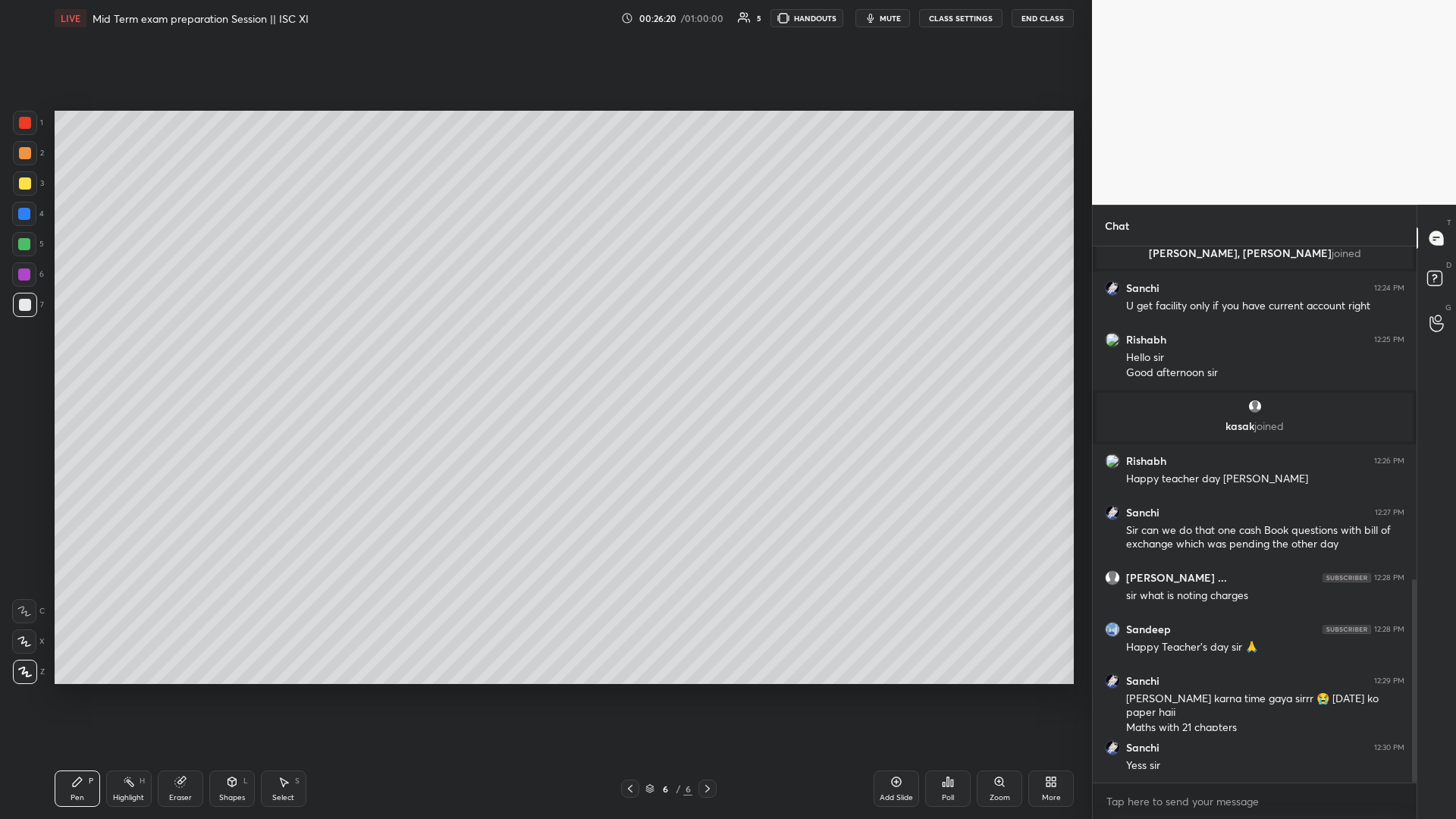
scroll to position [932, 0]
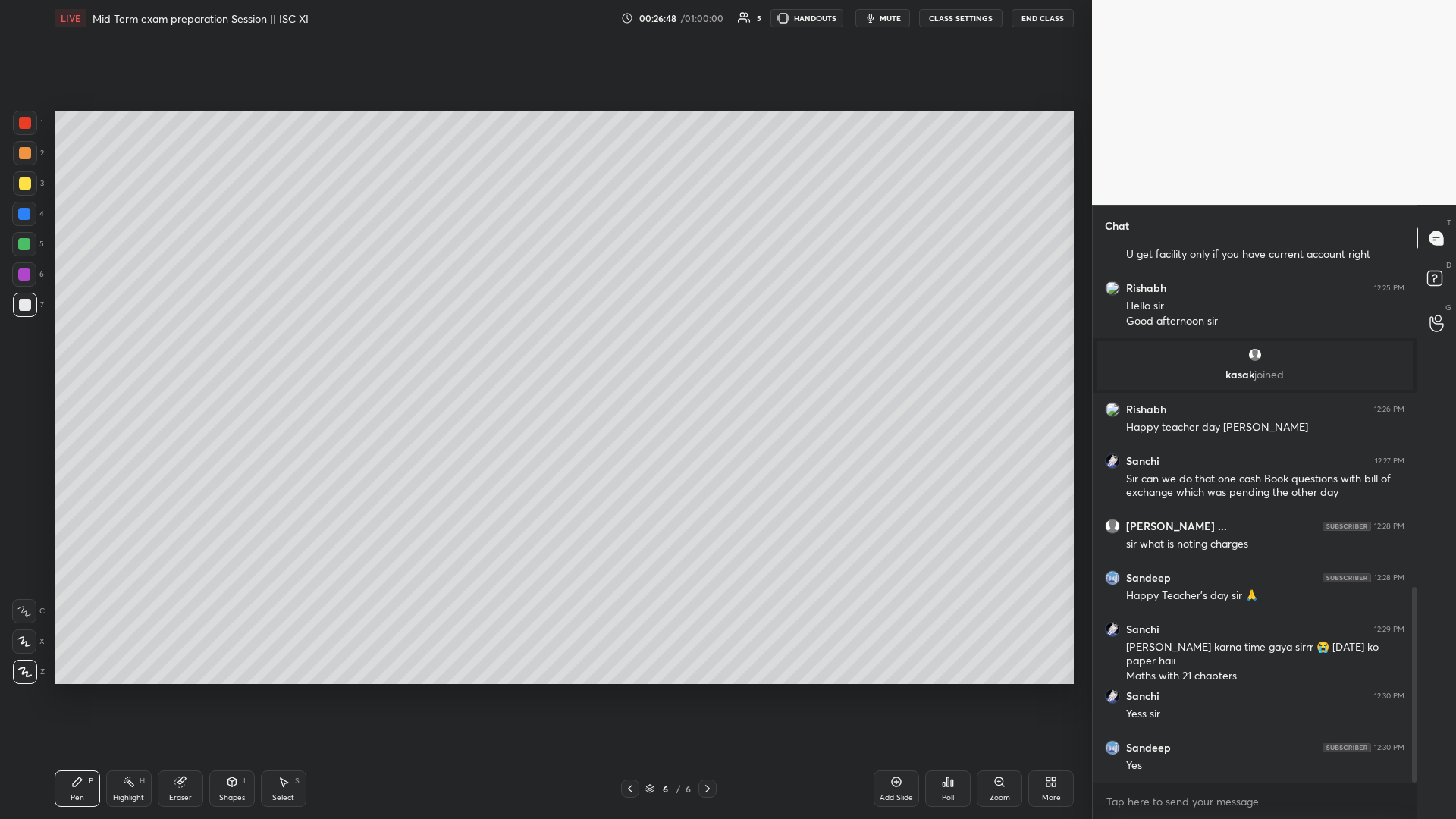
click at [544, 356] on div "Add Slide" at bounding box center [896, 798] width 33 height 8
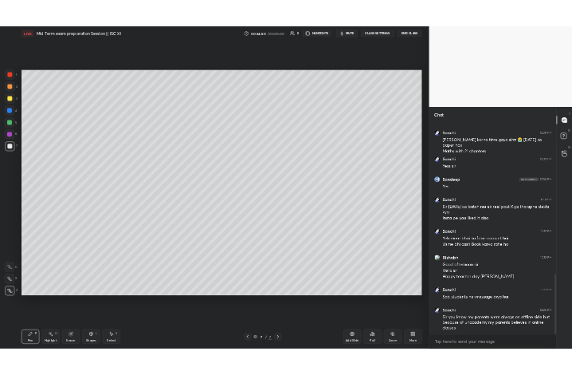
scroll to position [1412, 0]
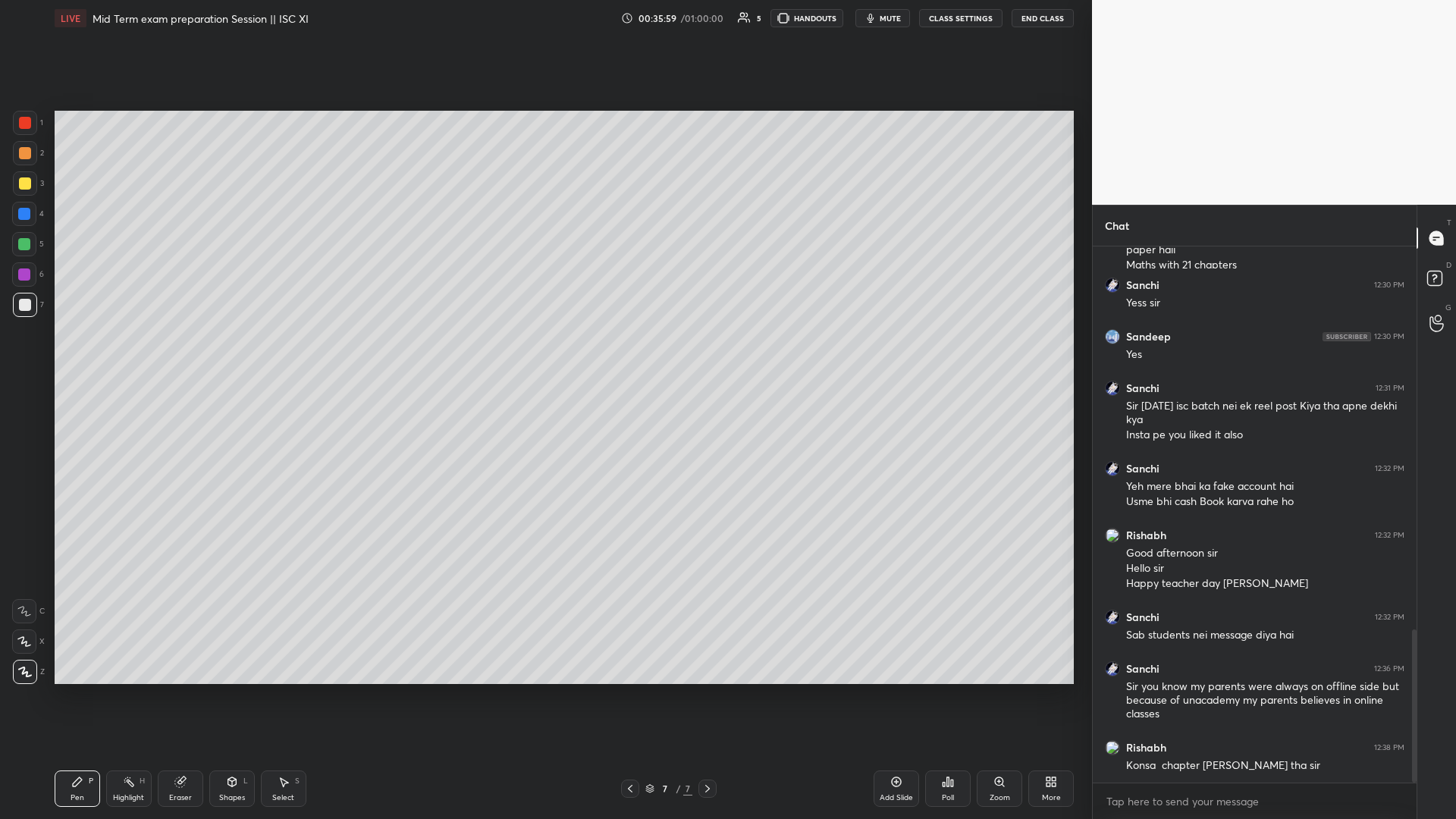
click at [544, 356] on div "More" at bounding box center [1051, 789] width 46 height 36
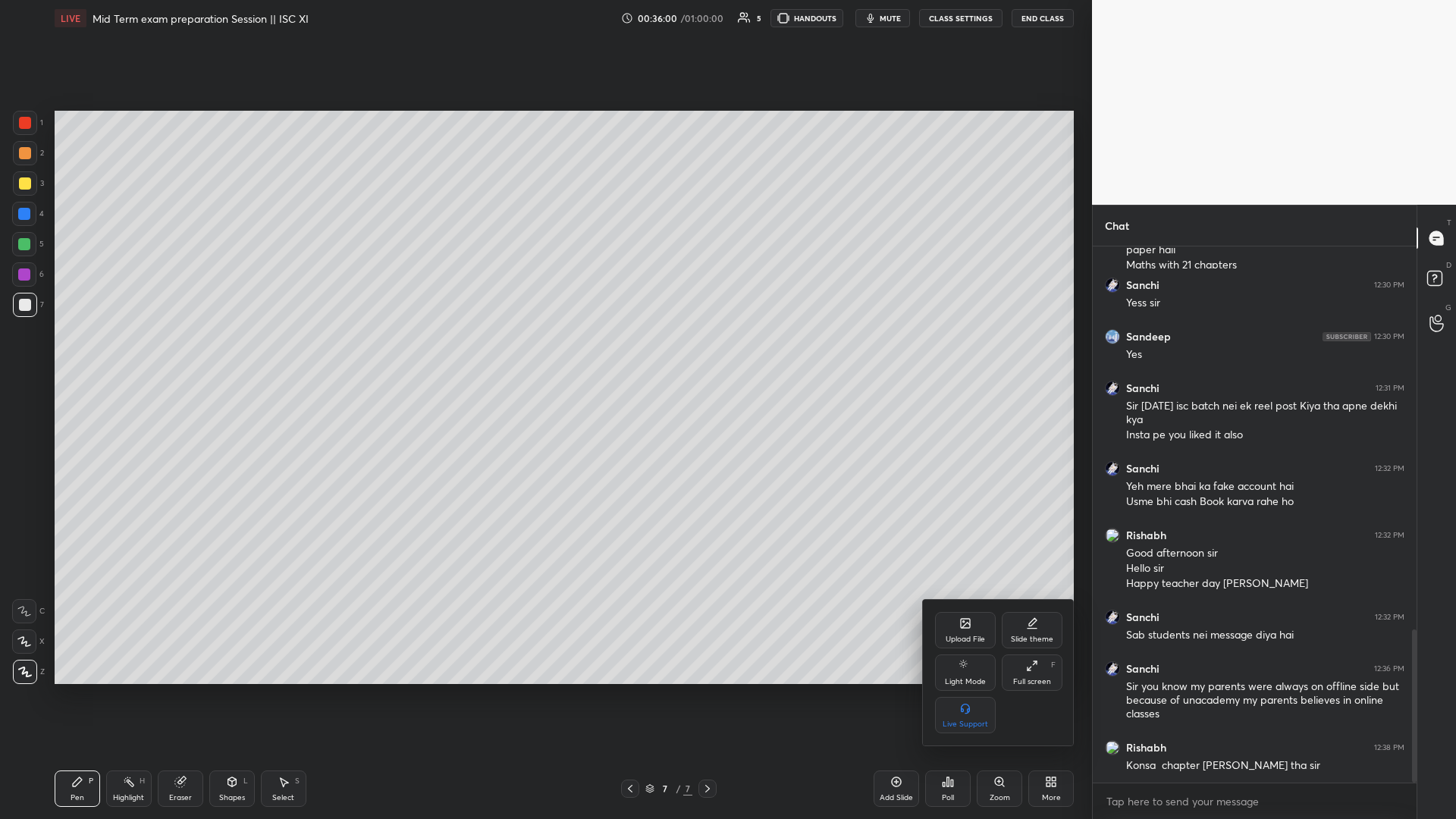
click at [544, 356] on div "Upload File" at bounding box center [965, 630] width 61 height 36
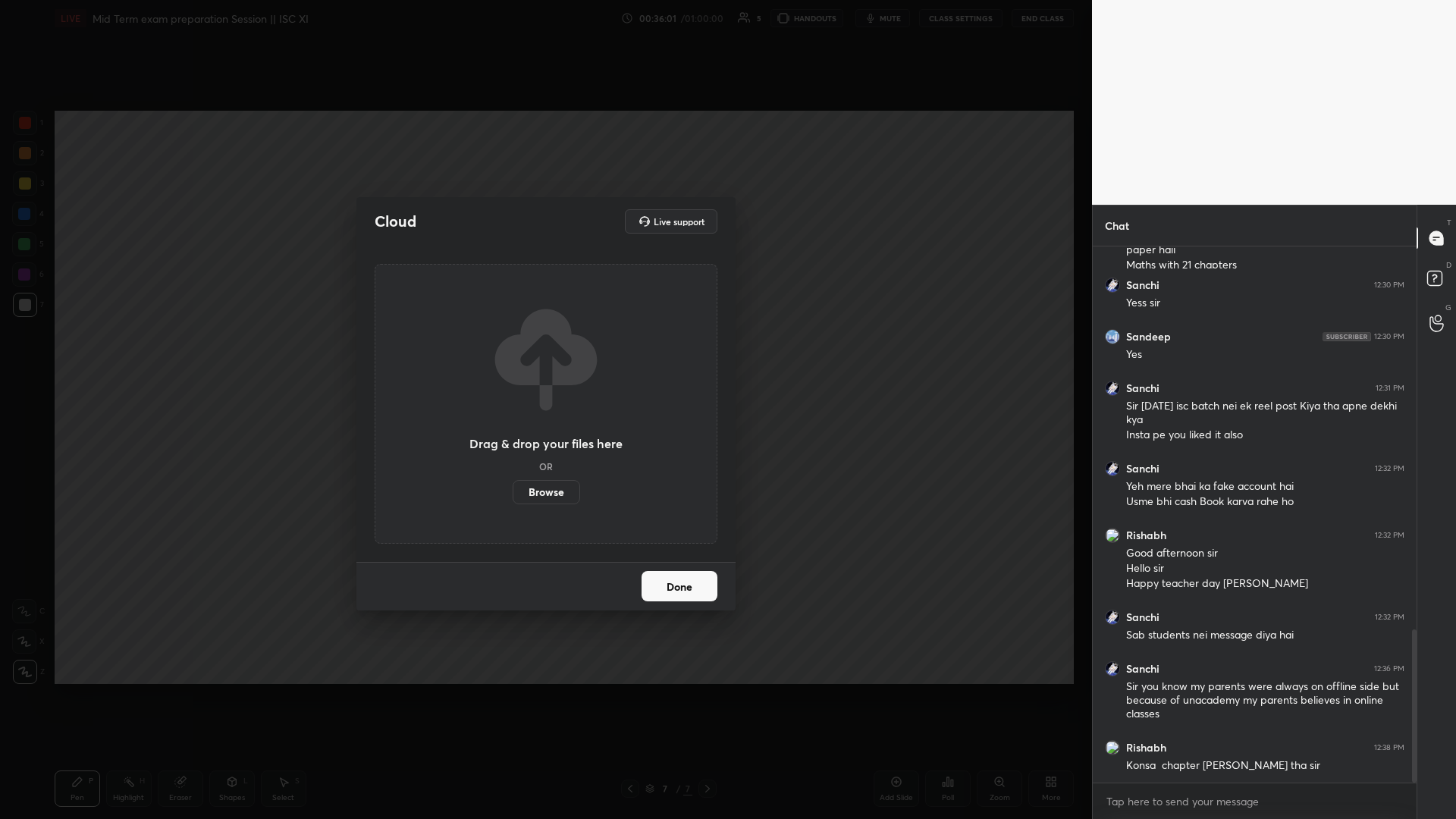
click at [544, 356] on label "Browse" at bounding box center [546, 493] width 68 height 25
click at [513, 356] on input "Browse" at bounding box center [513, 493] width 0 height 25
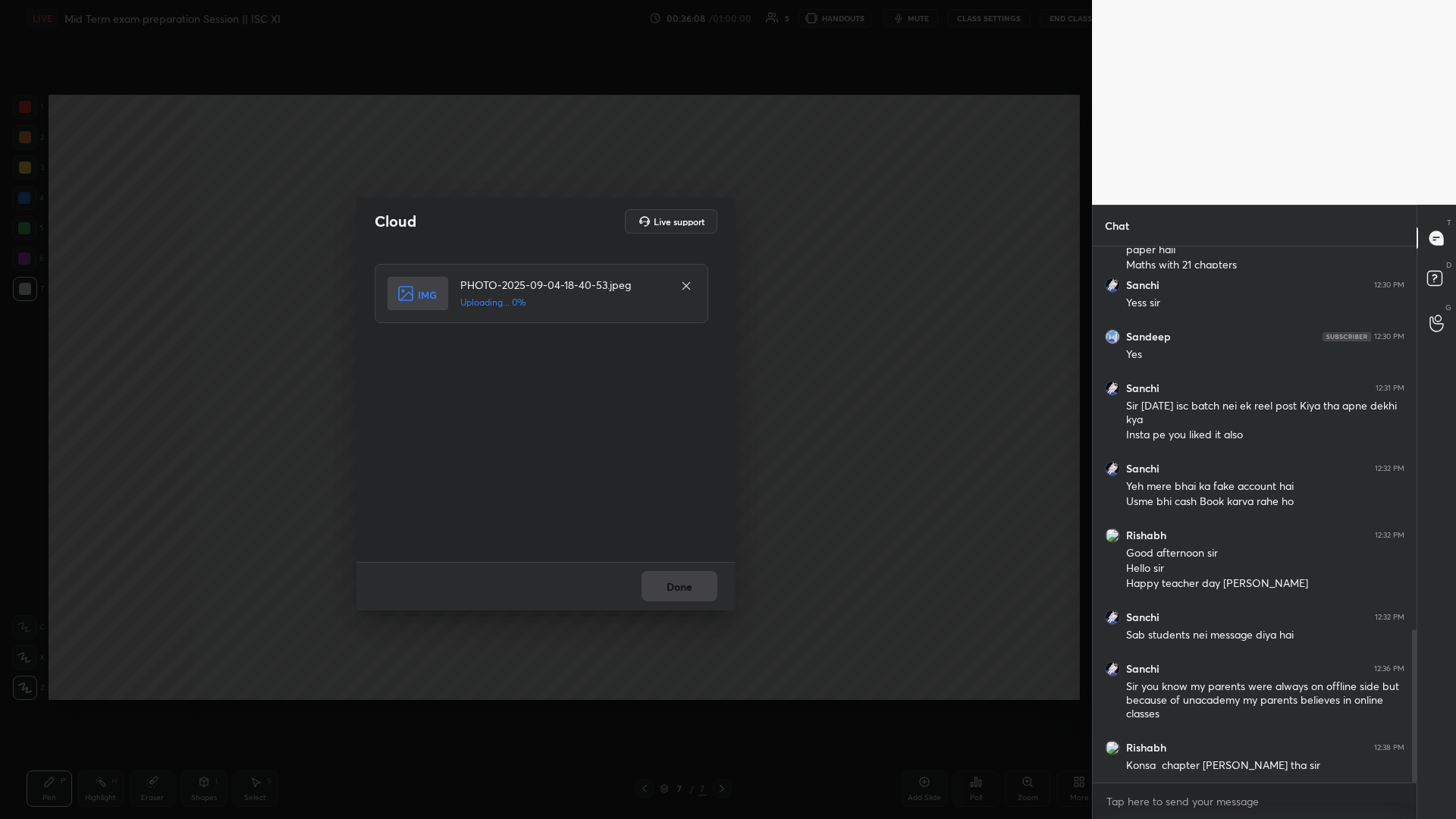
scroll to position [75105, 74777]
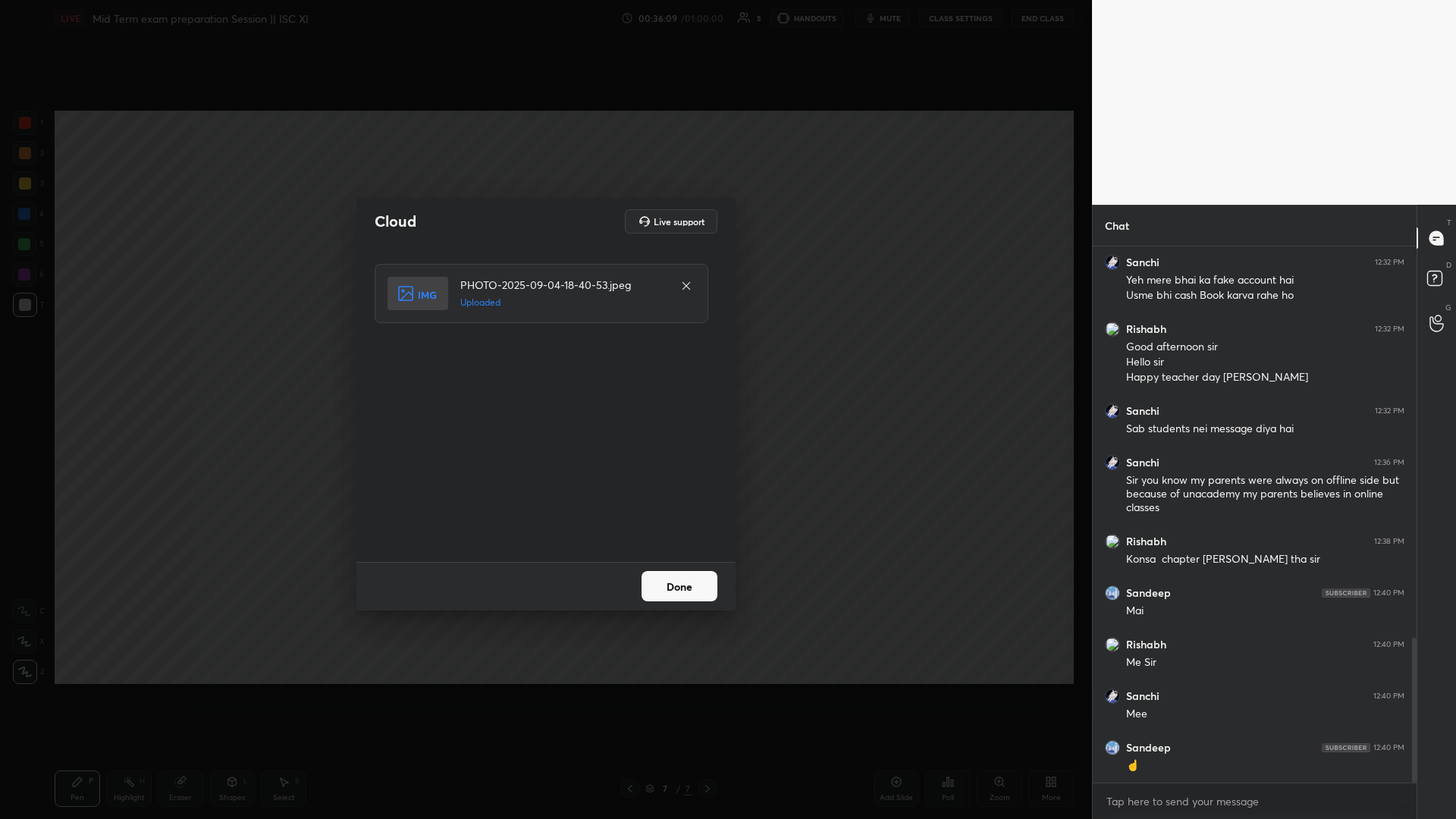
click at [544, 356] on button "Done" at bounding box center [679, 586] width 76 height 30
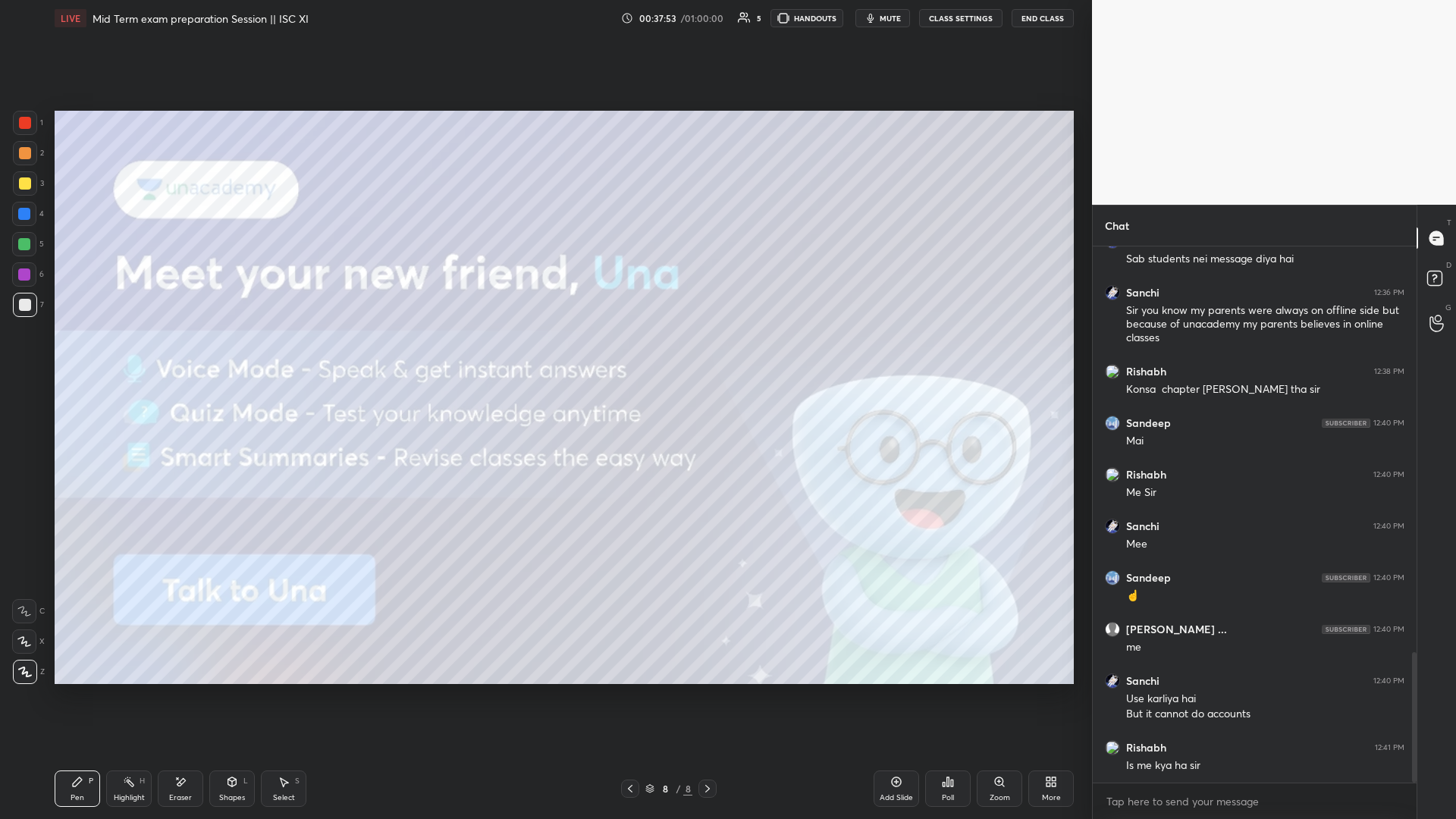
scroll to position [1673, 0]
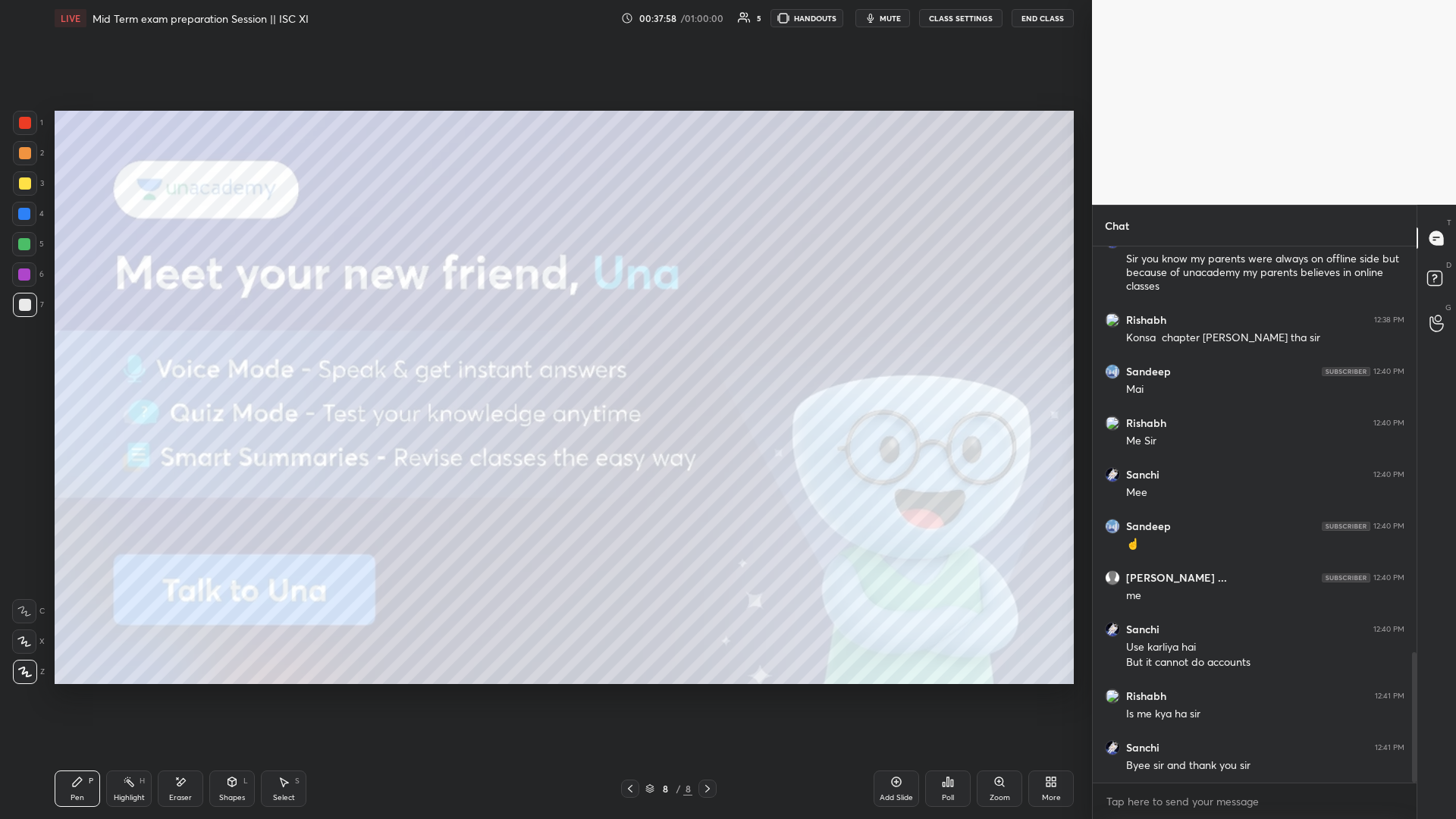
click at [544, 17] on button "End Class" at bounding box center [1041, 18] width 62 height 18
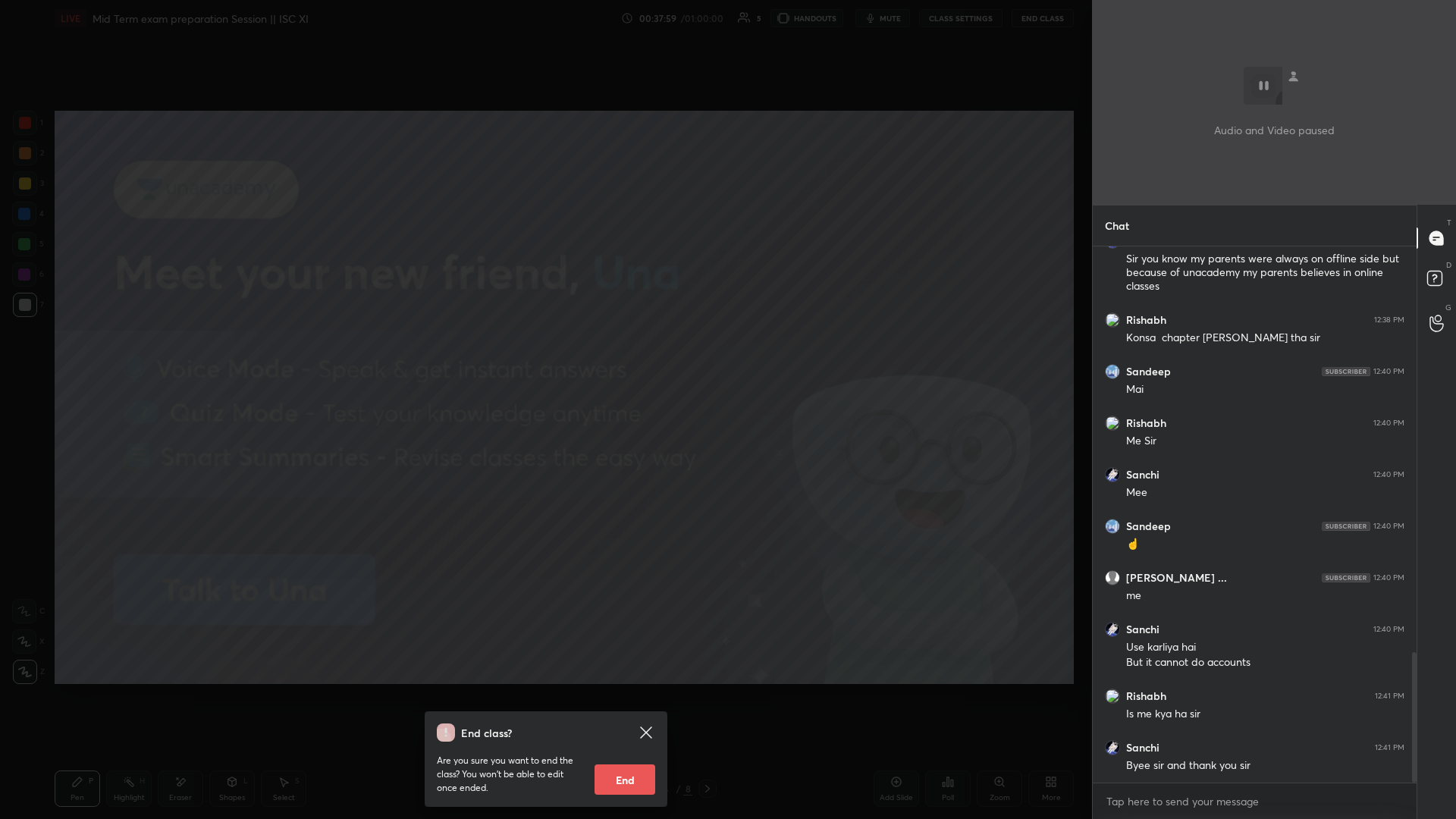
click at [544, 356] on button "End" at bounding box center [625, 780] width 61 height 30
type textarea "x"
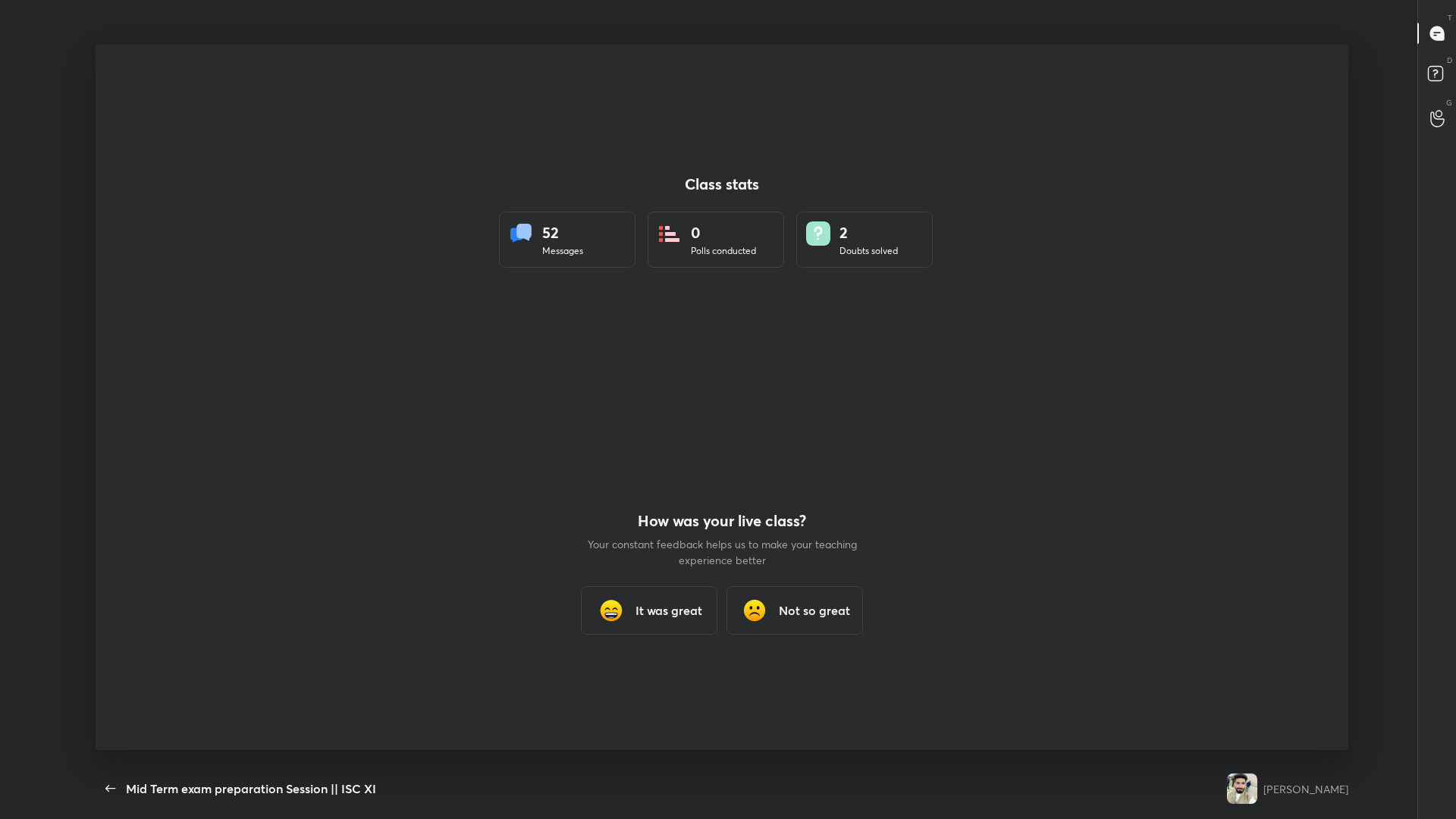
scroll to position [75105, 74374]
click at [101, 356] on icon "button" at bounding box center [95, 788] width 18 height 18
